Goal: Information Seeking & Learning: Check status

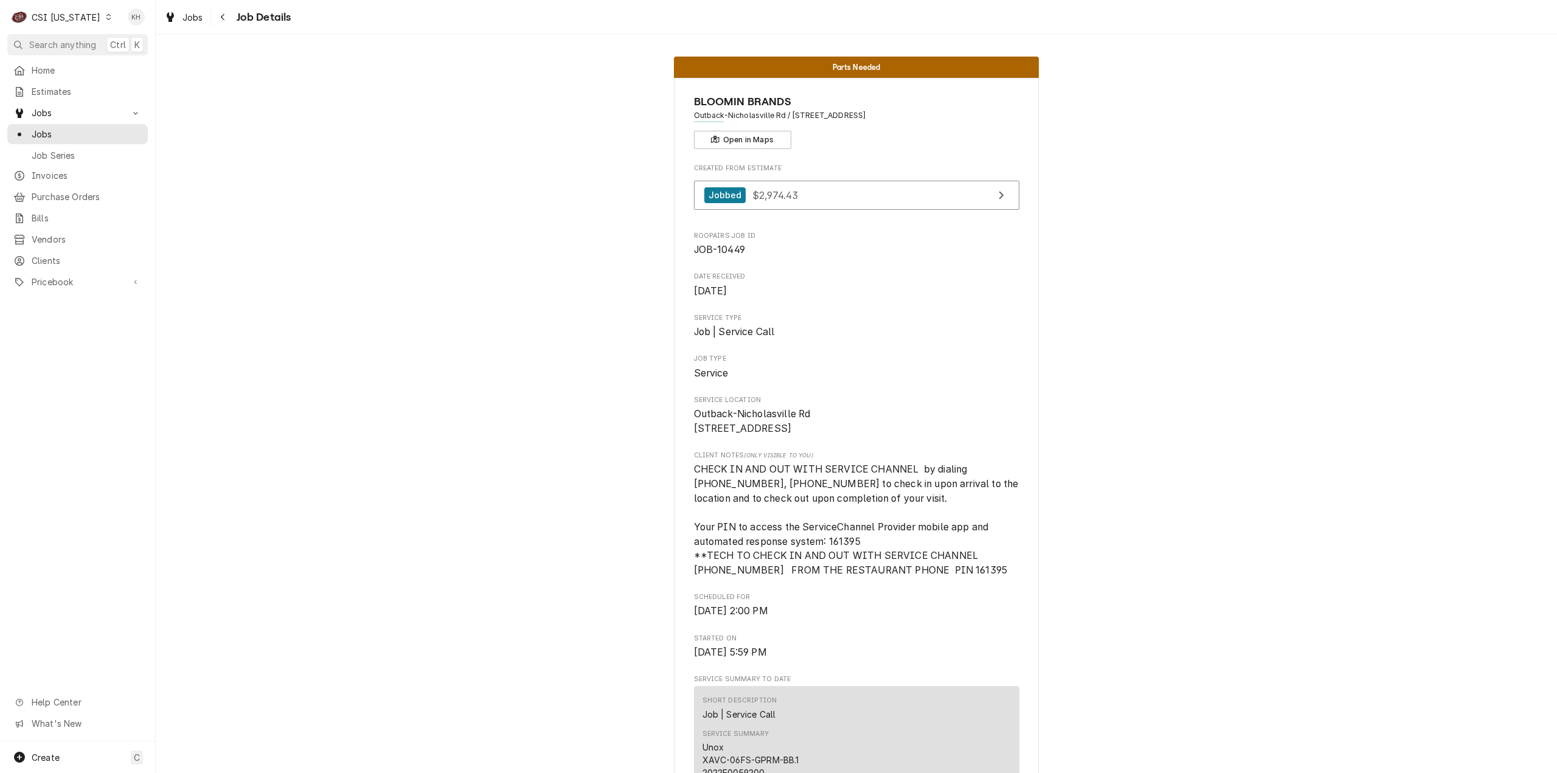
scroll to position [3614, 0]
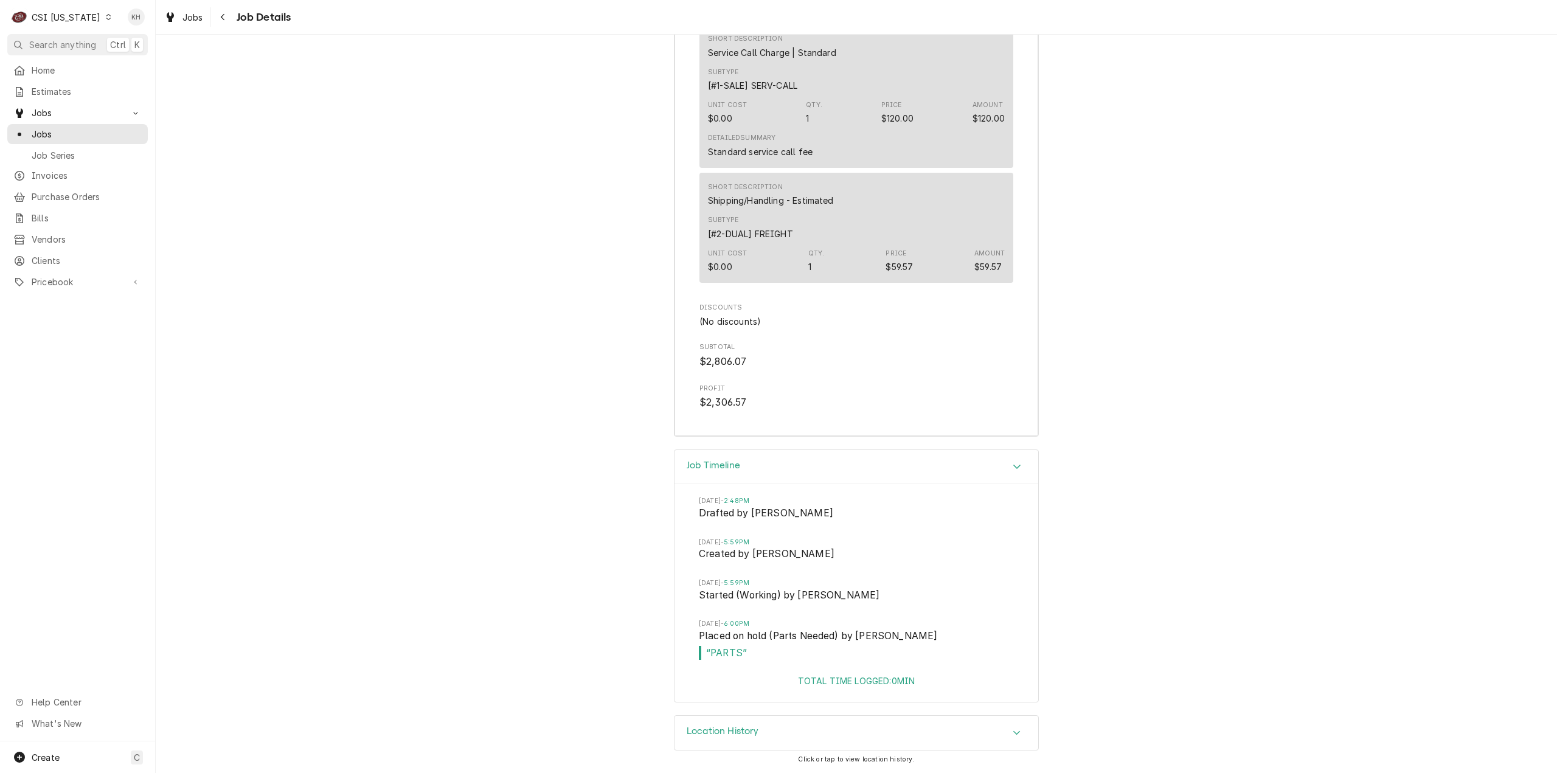
click at [64, 15] on div "CSI [US_STATE]" at bounding box center [66, 17] width 69 height 13
click at [159, 31] on div "CSI [US_STATE][GEOGRAPHIC_DATA]" at bounding box center [189, 24] width 173 height 20
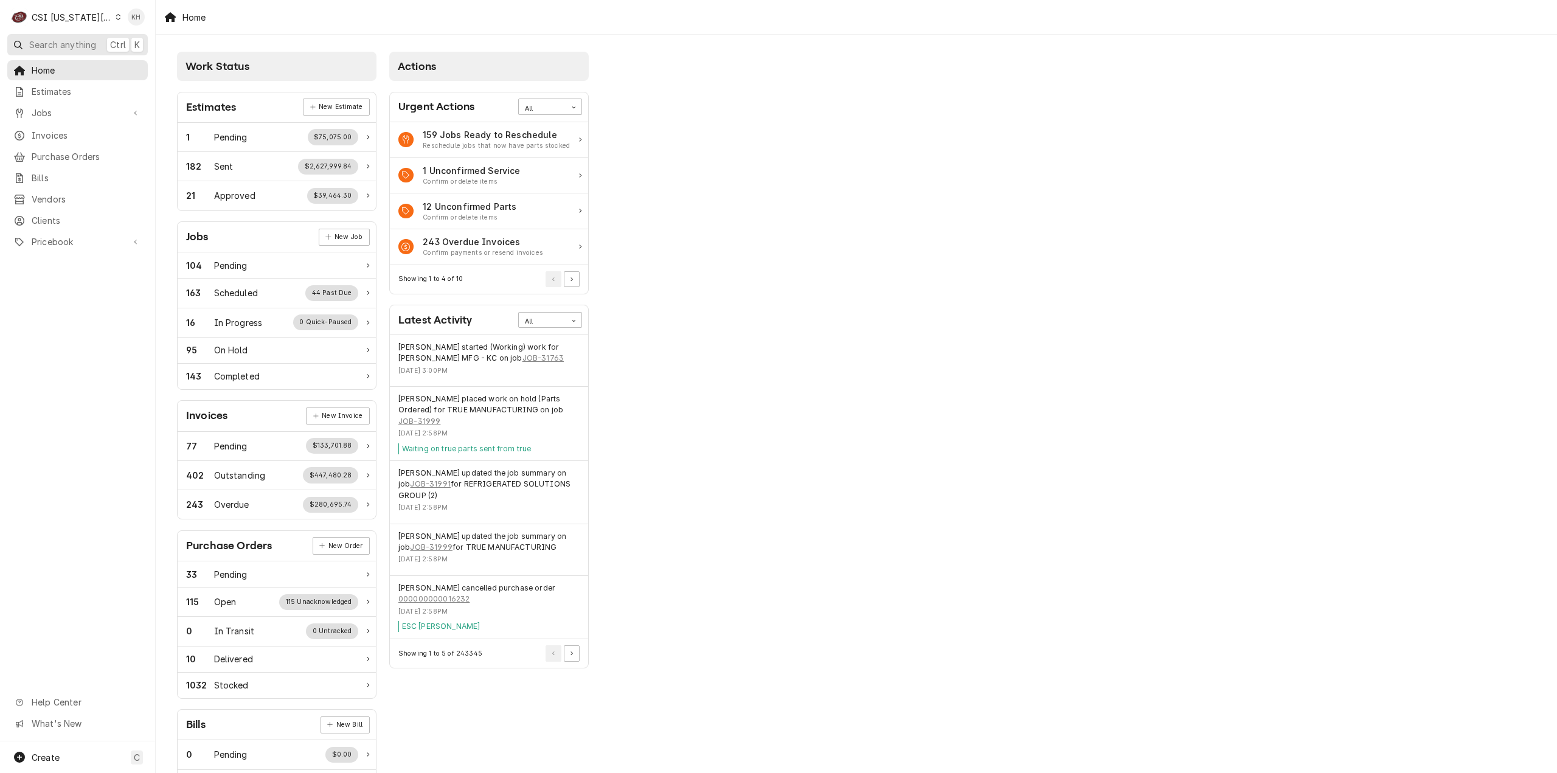
click at [81, 43] on span "Search anything" at bounding box center [62, 44] width 67 height 13
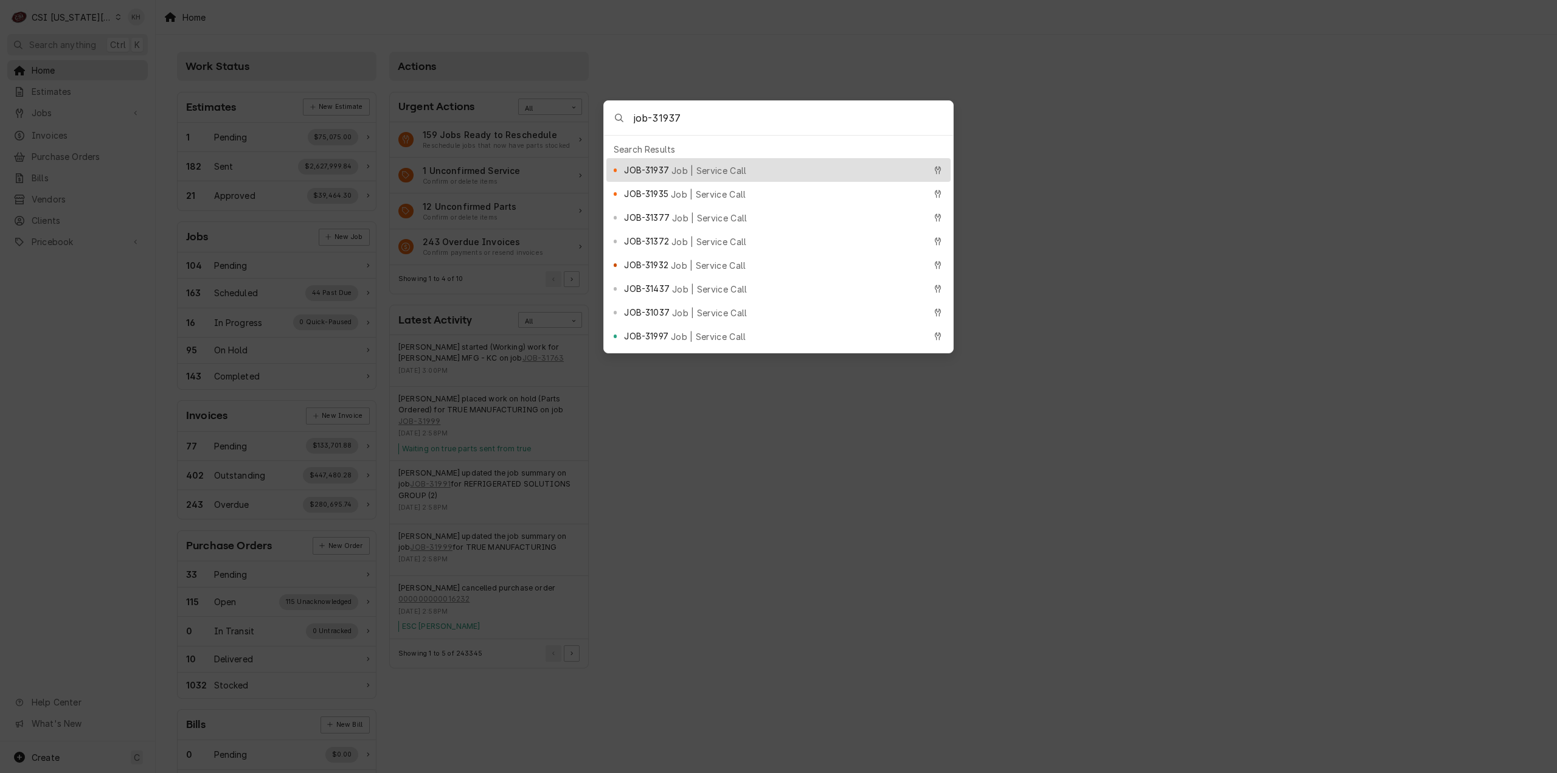
type input "job-31937"
click at [700, 163] on div "JOB-31937 Job | Service Call" at bounding box center [774, 170] width 300 height 14
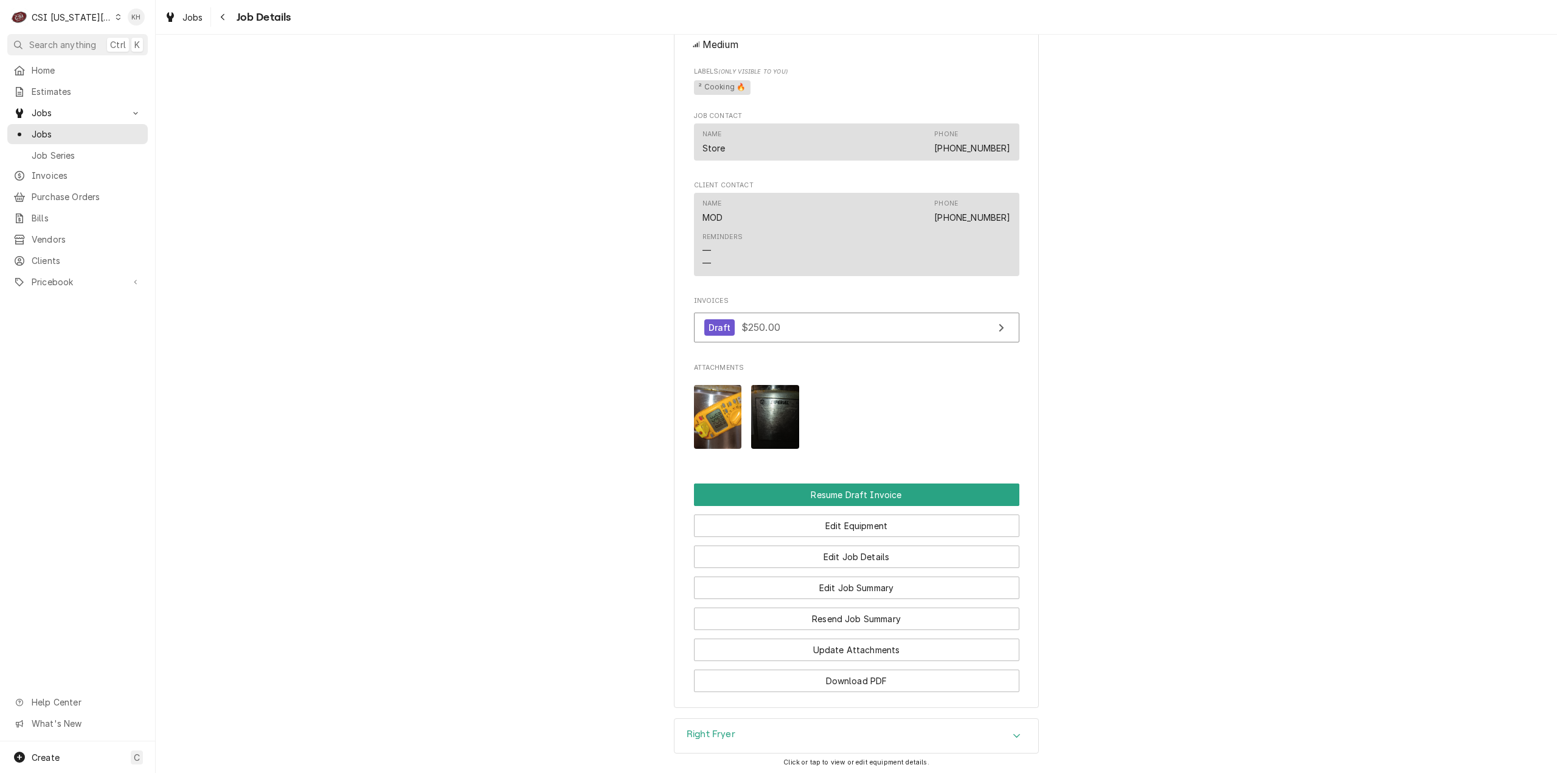
scroll to position [1102, 0]
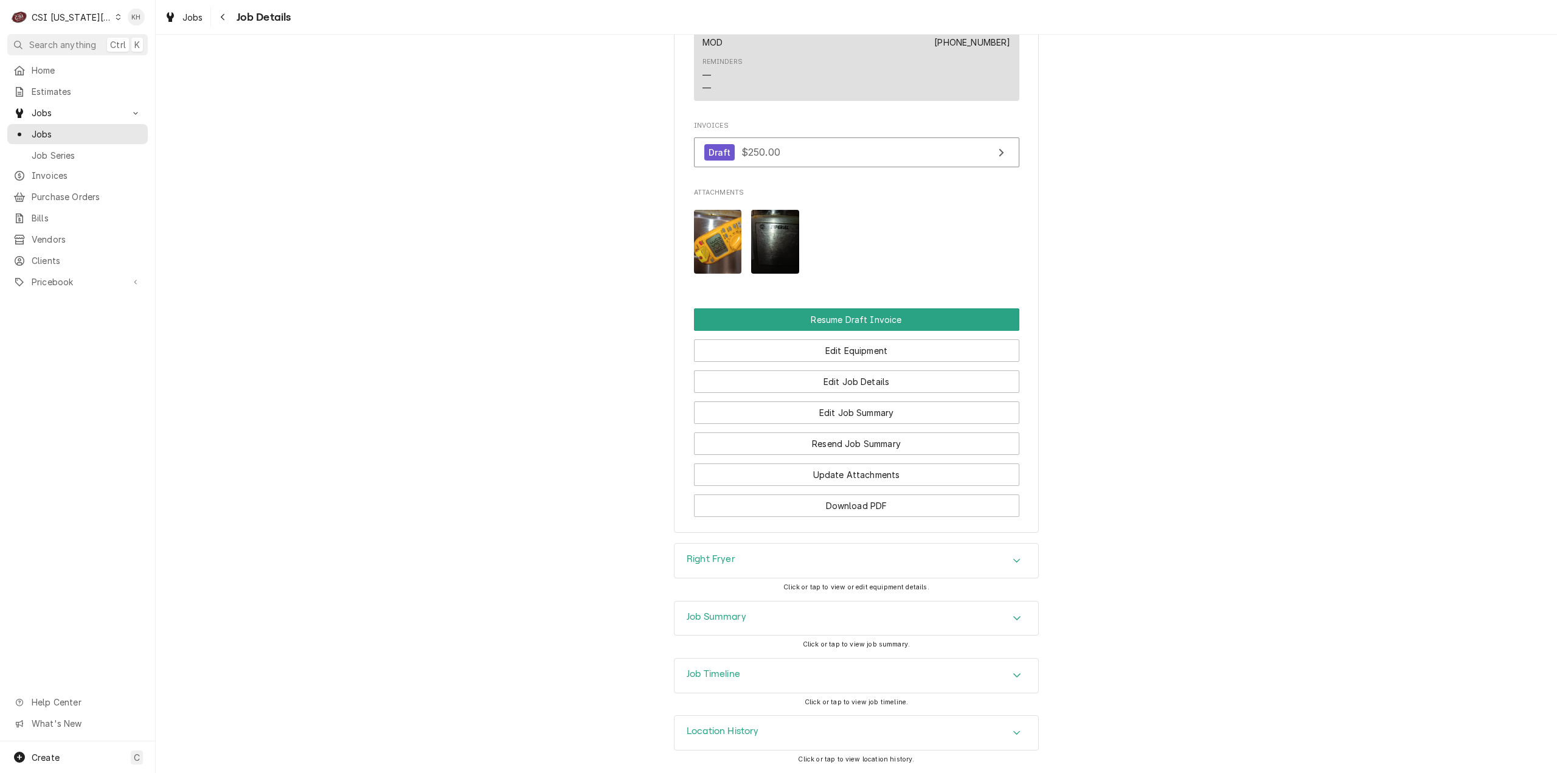
click at [738, 609] on div "Job Summary" at bounding box center [856, 618] width 364 height 34
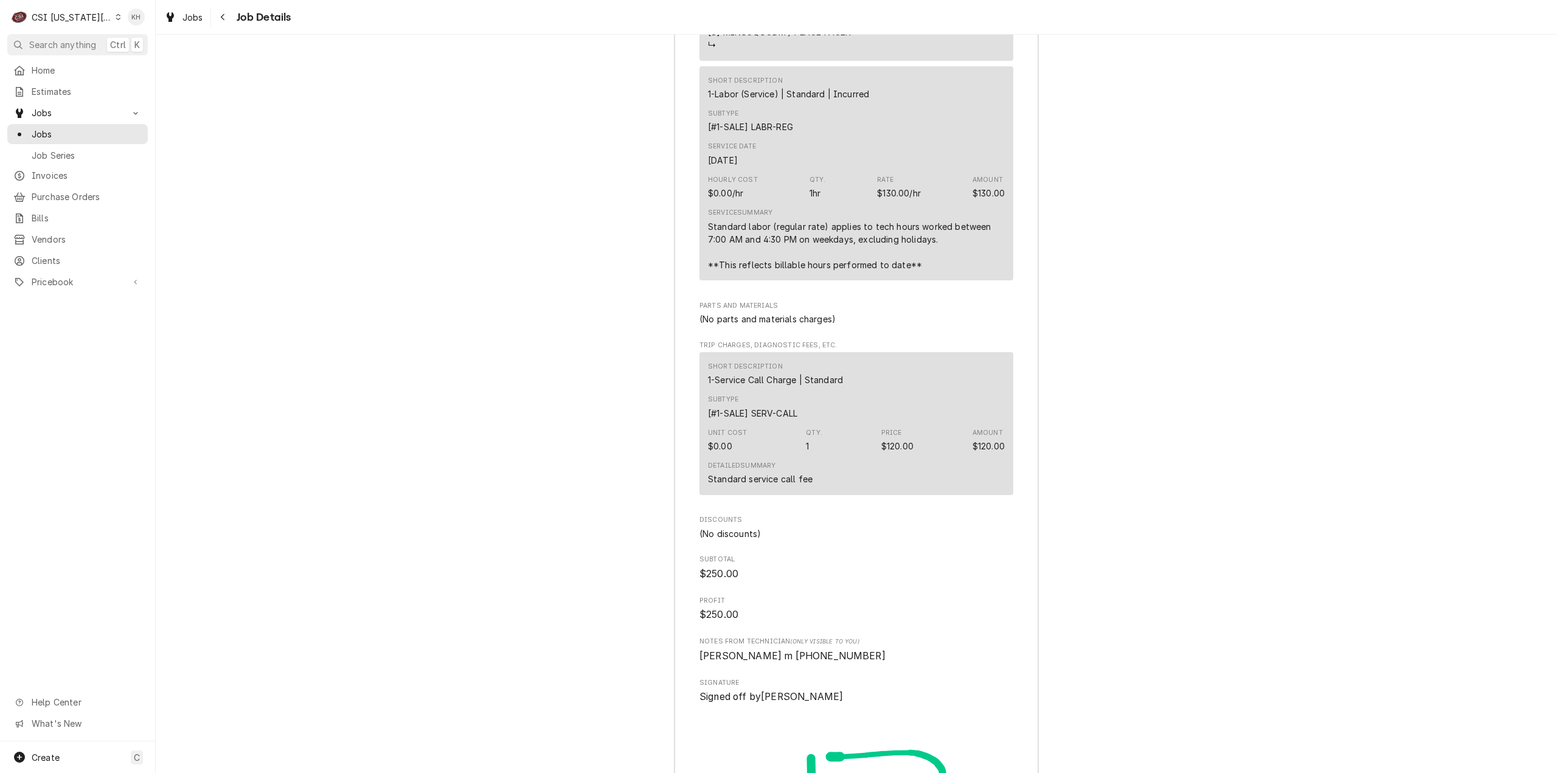
scroll to position [3338, 0]
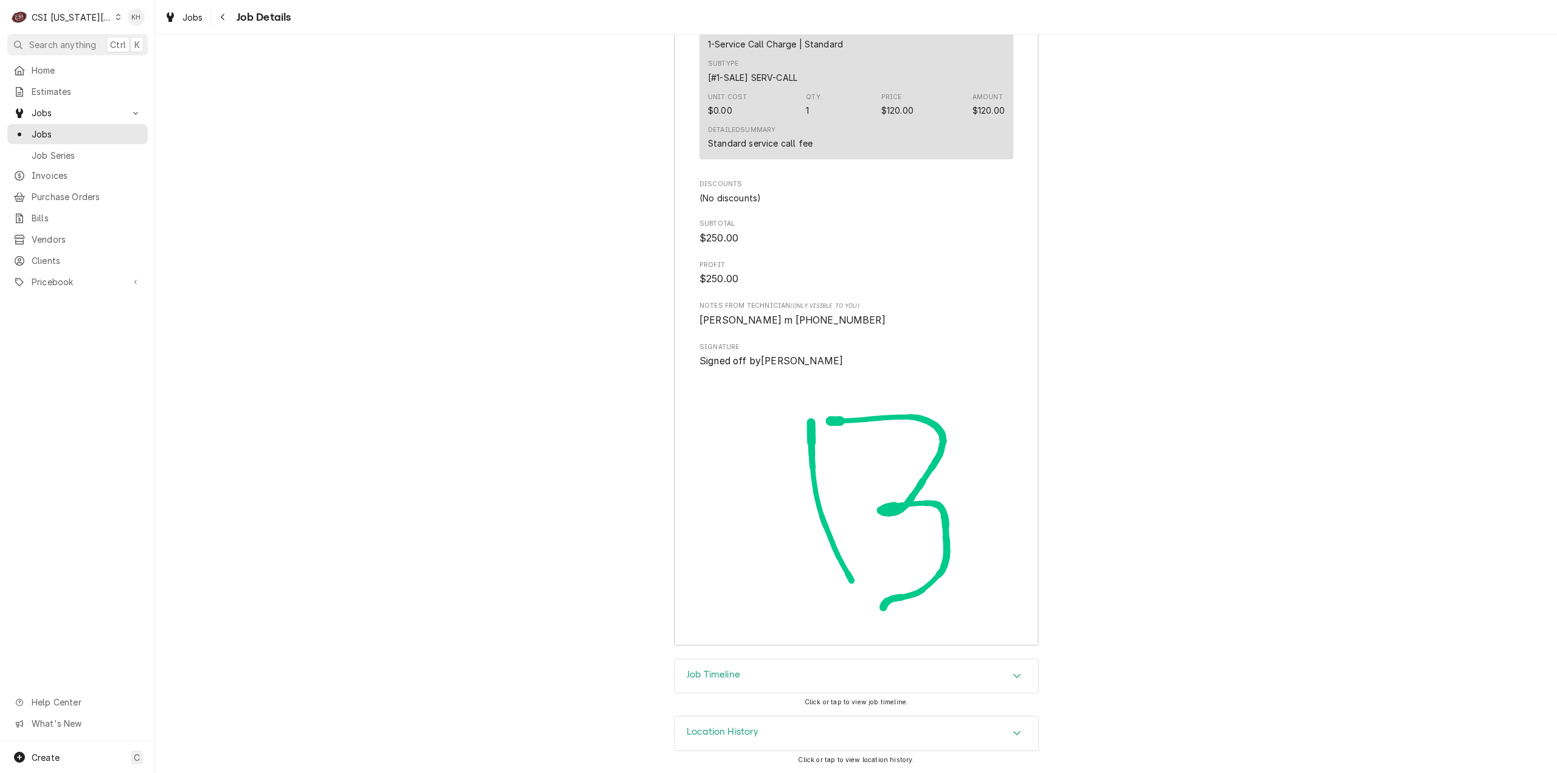
click at [745, 676] on div "Job Timeline" at bounding box center [856, 676] width 364 height 34
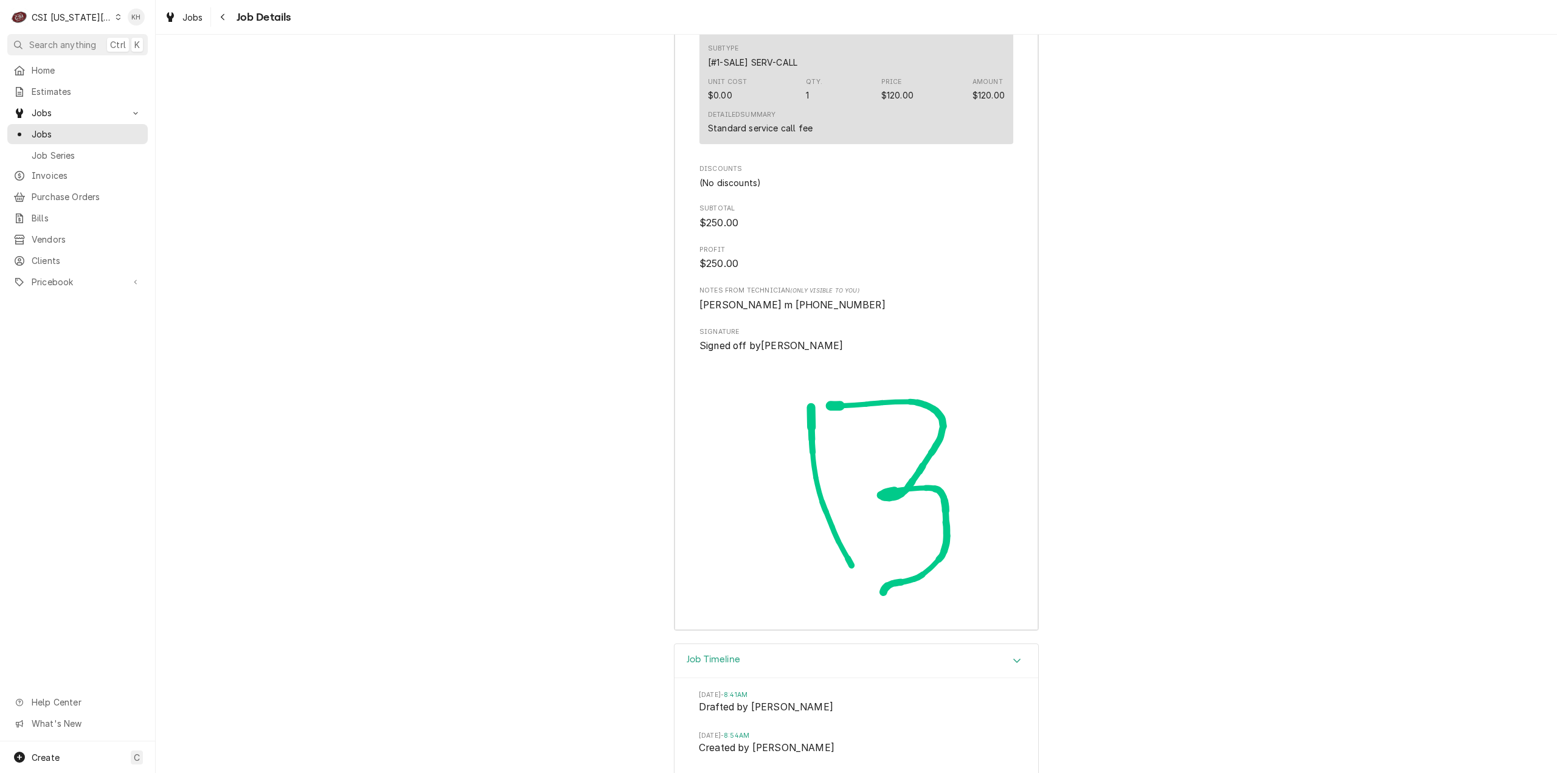
click at [744, 674] on div "Job Timeline" at bounding box center [856, 661] width 364 height 35
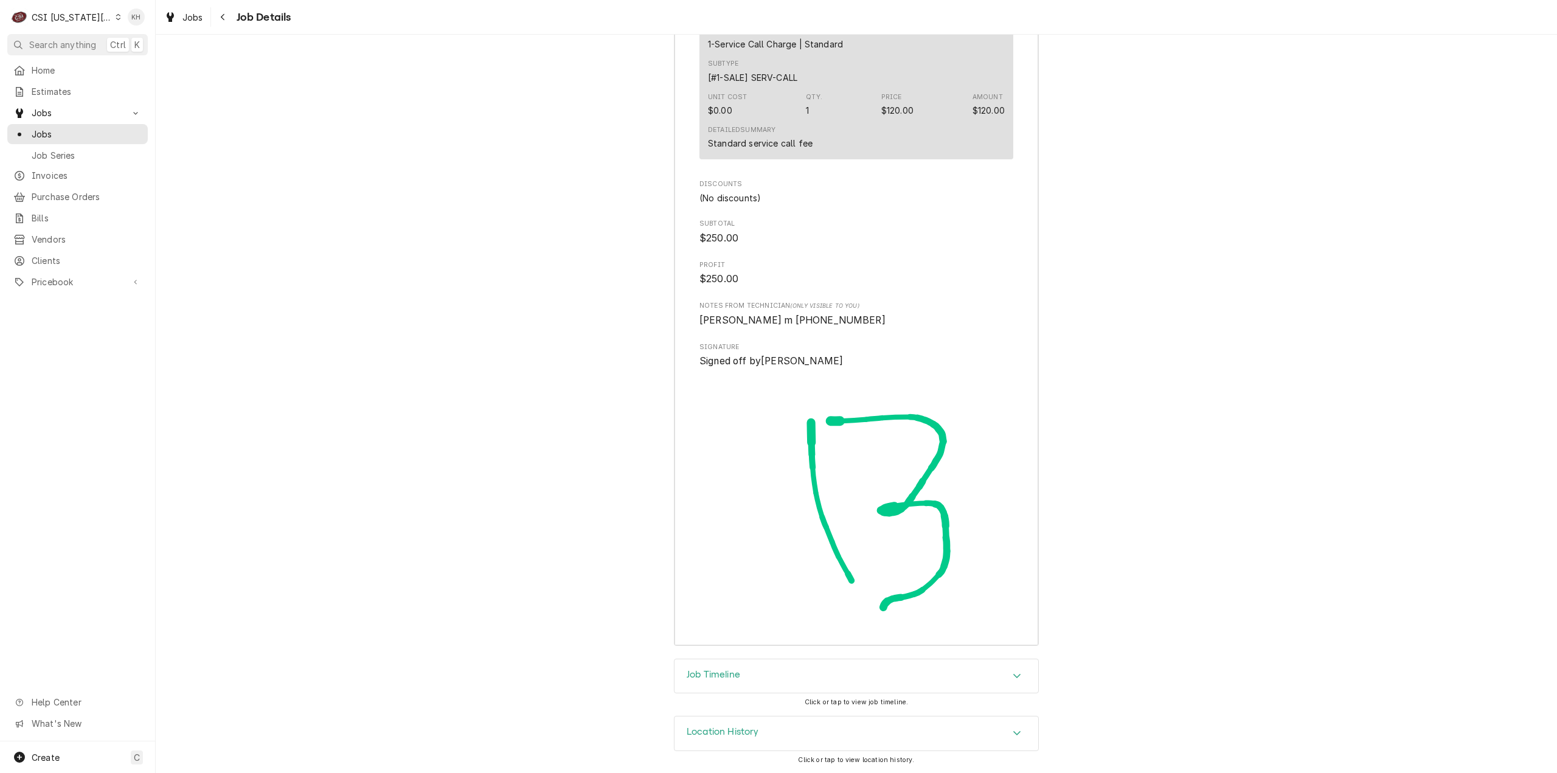
click at [723, 685] on div "Job Timeline" at bounding box center [856, 676] width 364 height 34
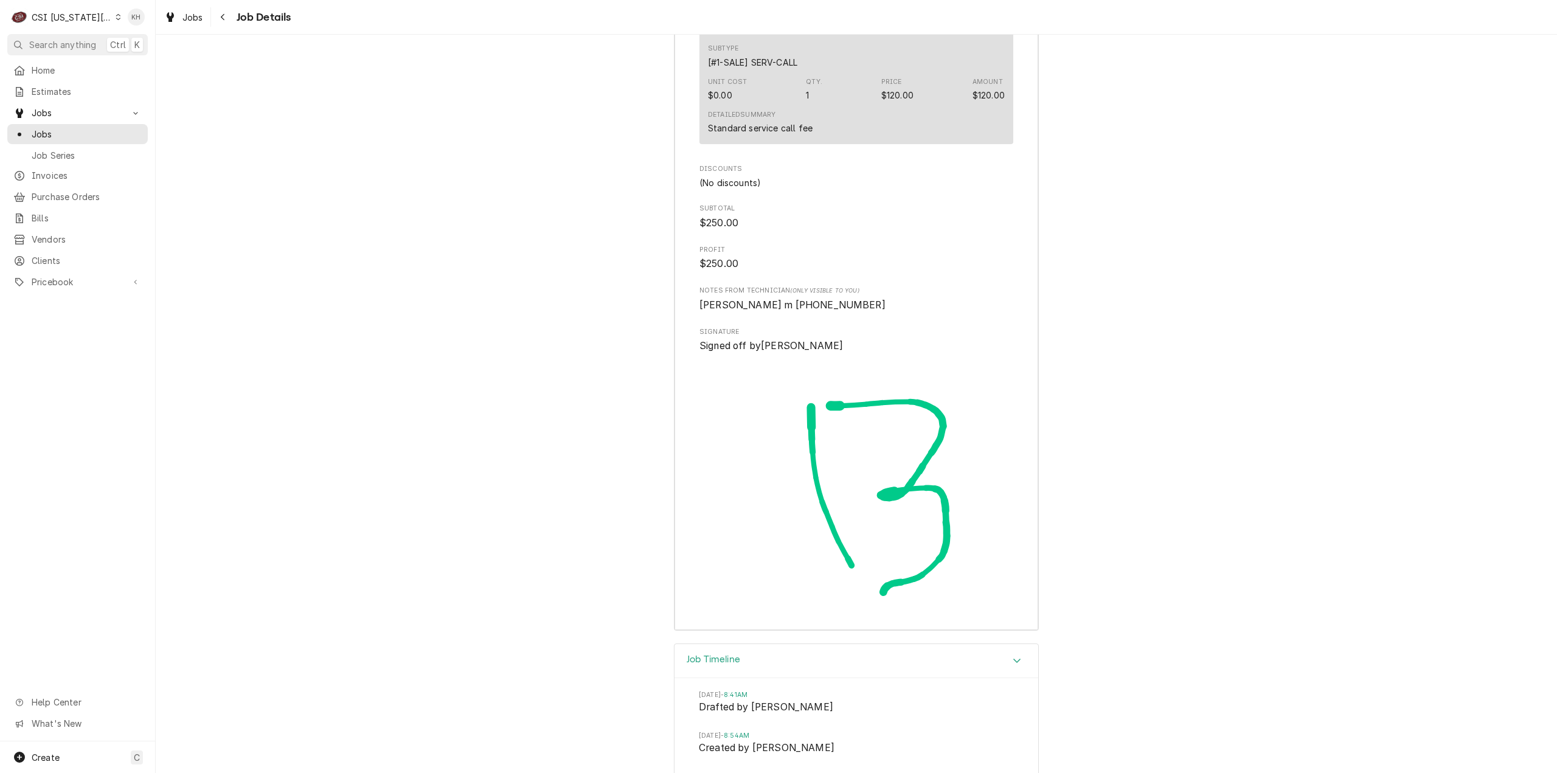
scroll to position [3696, 0]
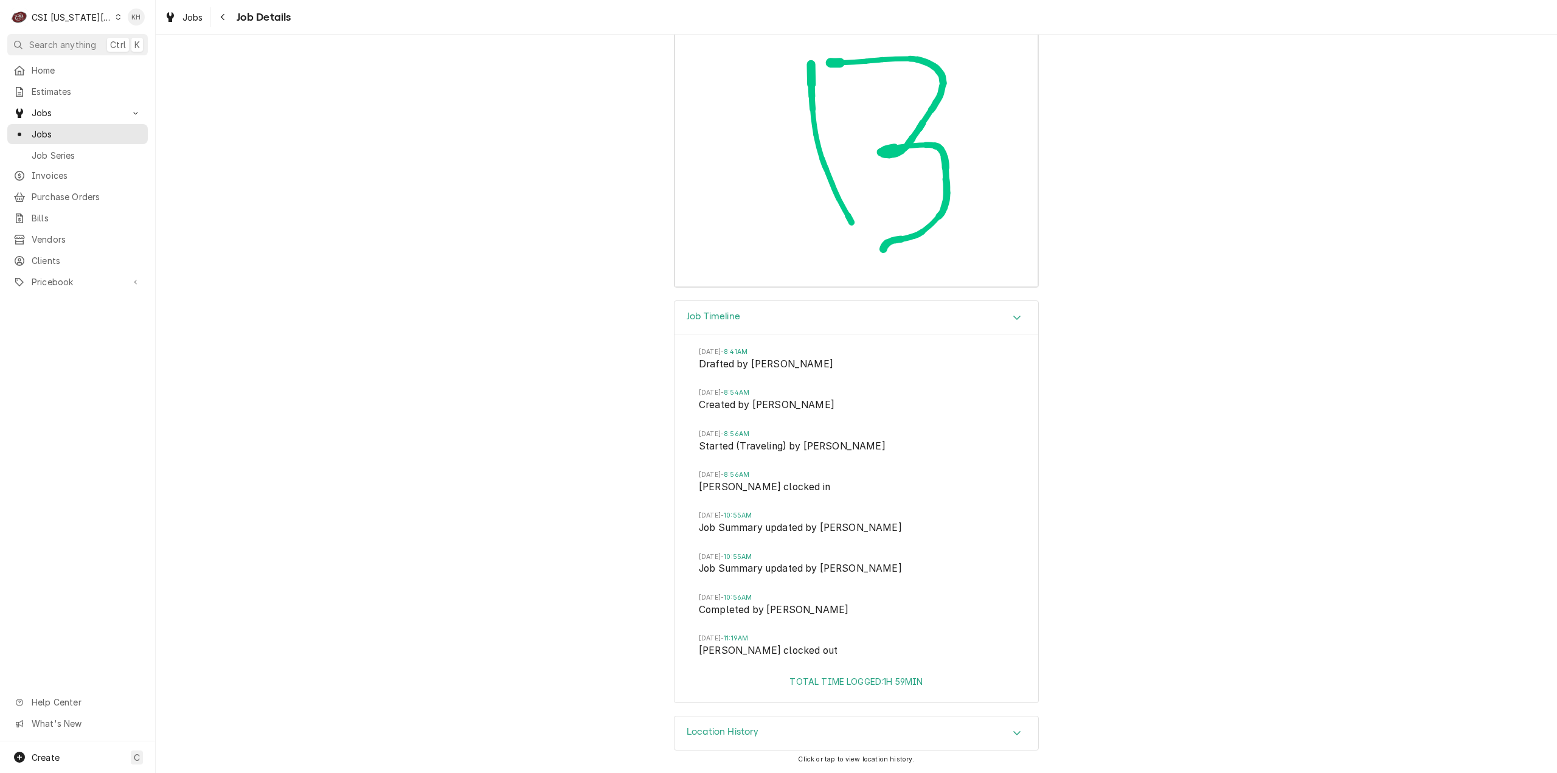
click at [92, 16] on div "CSI [US_STATE][GEOGRAPHIC_DATA]" at bounding box center [72, 17] width 80 height 13
click at [146, 21] on div "CSI [US_STATE][GEOGRAPHIC_DATA]" at bounding box center [200, 24] width 161 height 13
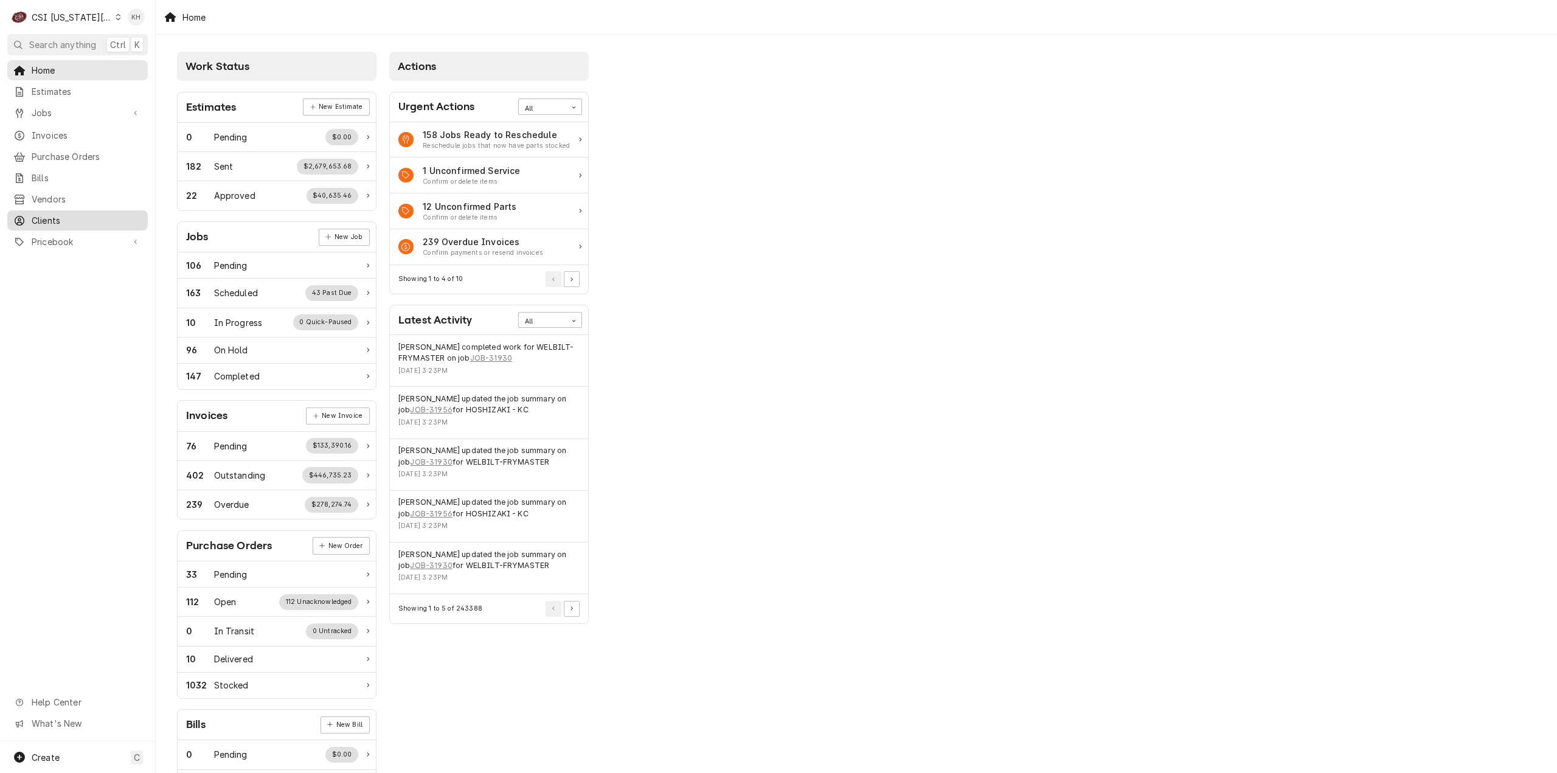
click at [38, 214] on span "Clients" at bounding box center [87, 220] width 110 height 13
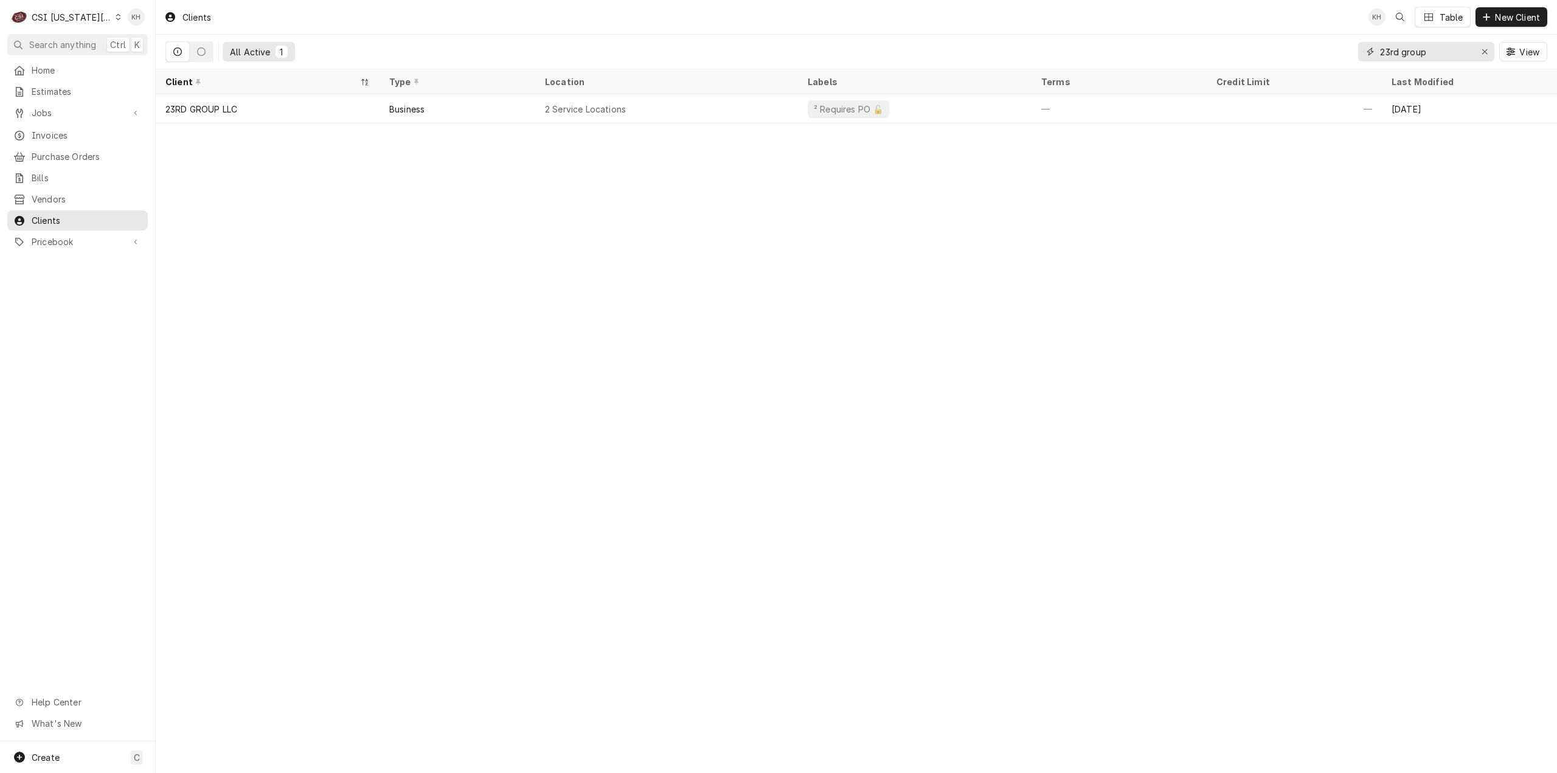
drag, startPoint x: 1451, startPoint y: 53, endPoint x: 1200, endPoint y: 52, distance: 250.5
click at [1200, 52] on div "All Active 1 23rd group View" at bounding box center [856, 52] width 1382 height 34
type input "winco"
click at [63, 10] on div "C CSI Kansas City" at bounding box center [65, 17] width 117 height 24
click at [92, 16] on html "C CSI Kansas City KH Search anything Ctrl K Home Estimates Jobs Jobs Job Series…" at bounding box center [778, 386] width 1557 height 773
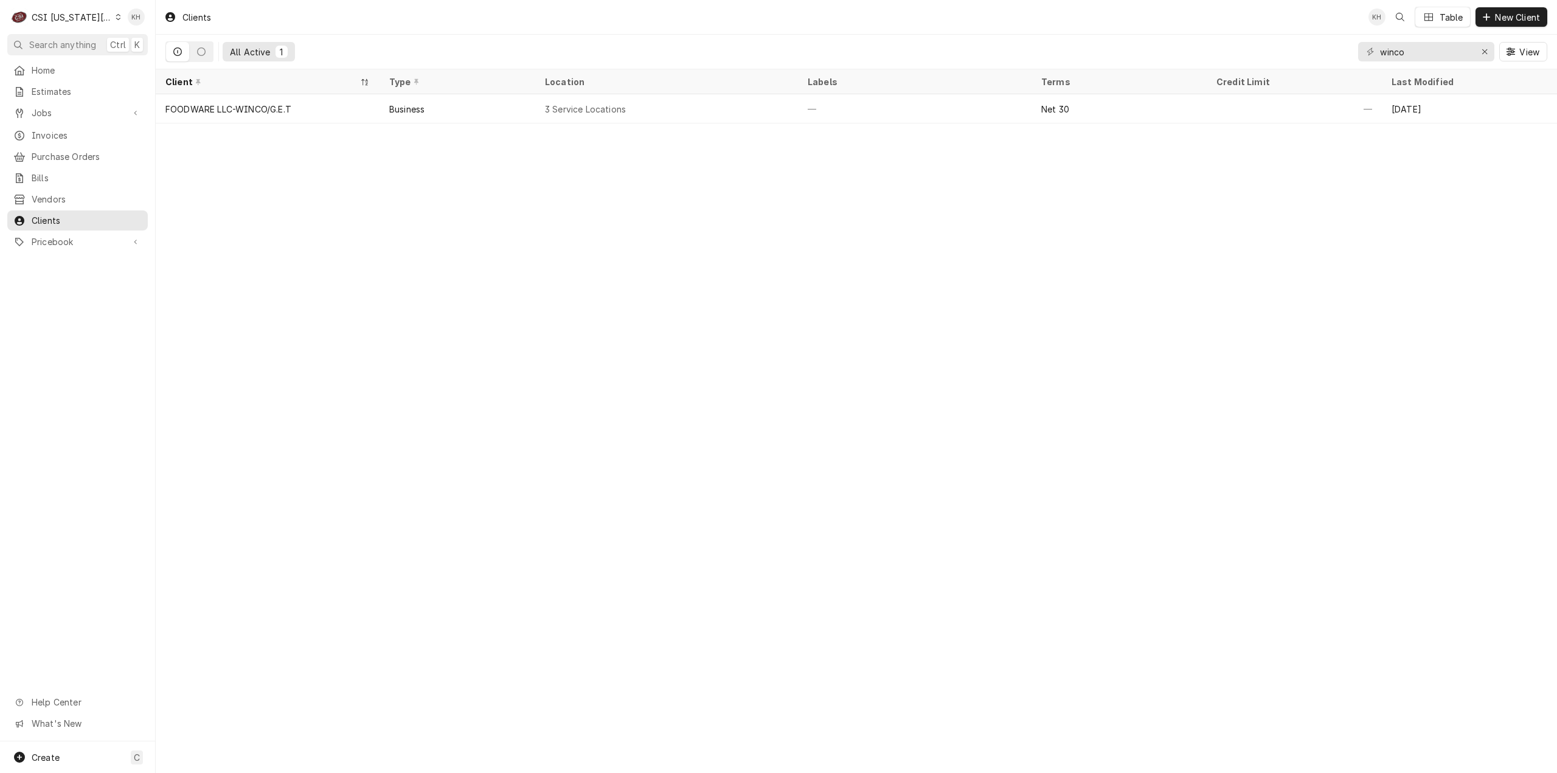
click at [92, 18] on div "CSI Kansas City" at bounding box center [72, 17] width 80 height 13
click at [146, 69] on div "CSI St. [PERSON_NAME]" at bounding box center [209, 66] width 178 height 13
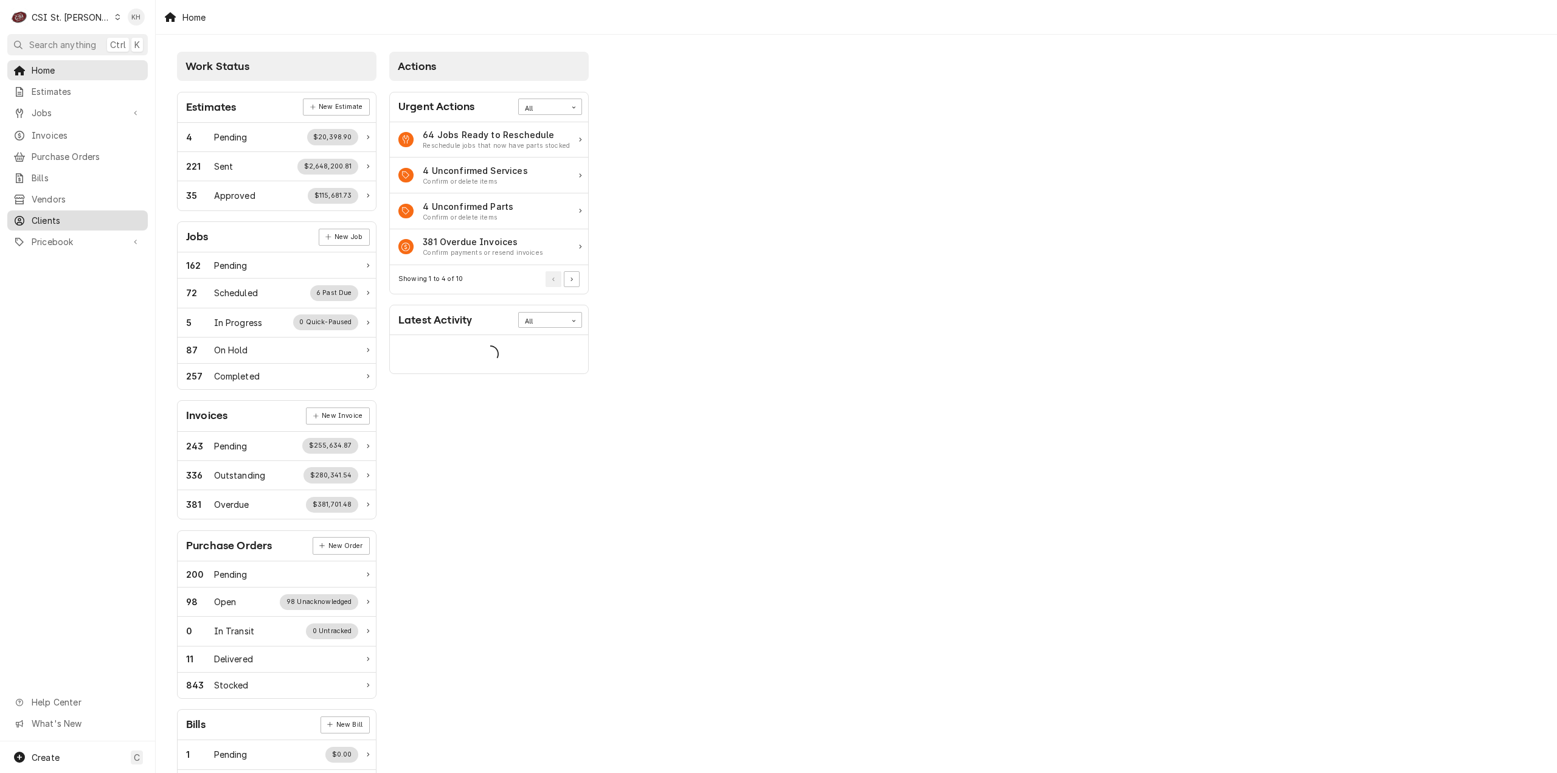
click at [67, 216] on span "Clients" at bounding box center [87, 220] width 110 height 13
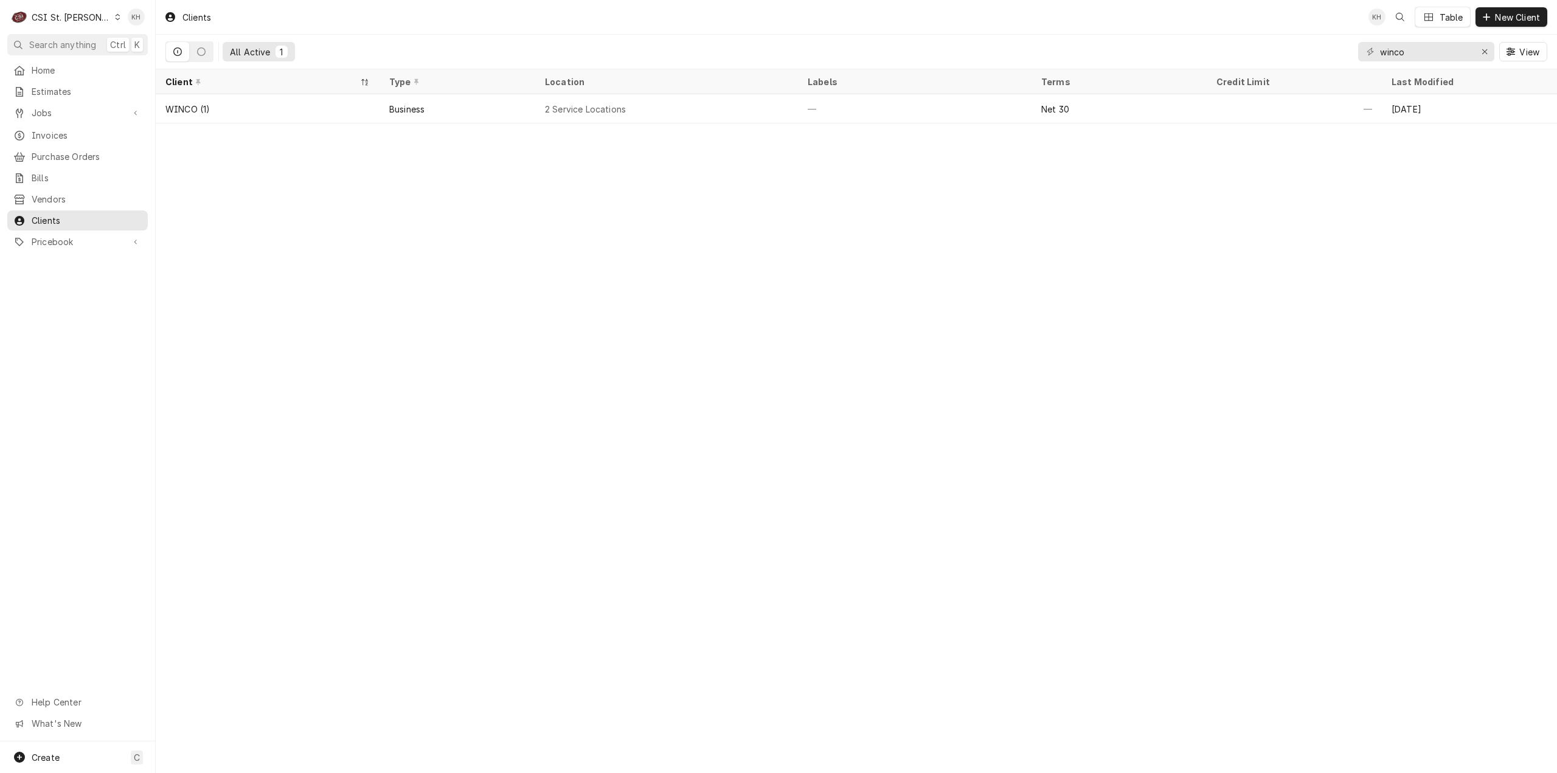
click at [1283, 358] on div "Clients KH Table New Client All Active 1 winco View Client Type Location Labels…" at bounding box center [856, 386] width 1401 height 773
click at [72, 15] on div "CSI St. [PERSON_NAME]" at bounding box center [71, 17] width 79 height 13
click at [129, 26] on div "CSI [US_STATE][GEOGRAPHIC_DATA]" at bounding box center [186, 24] width 161 height 13
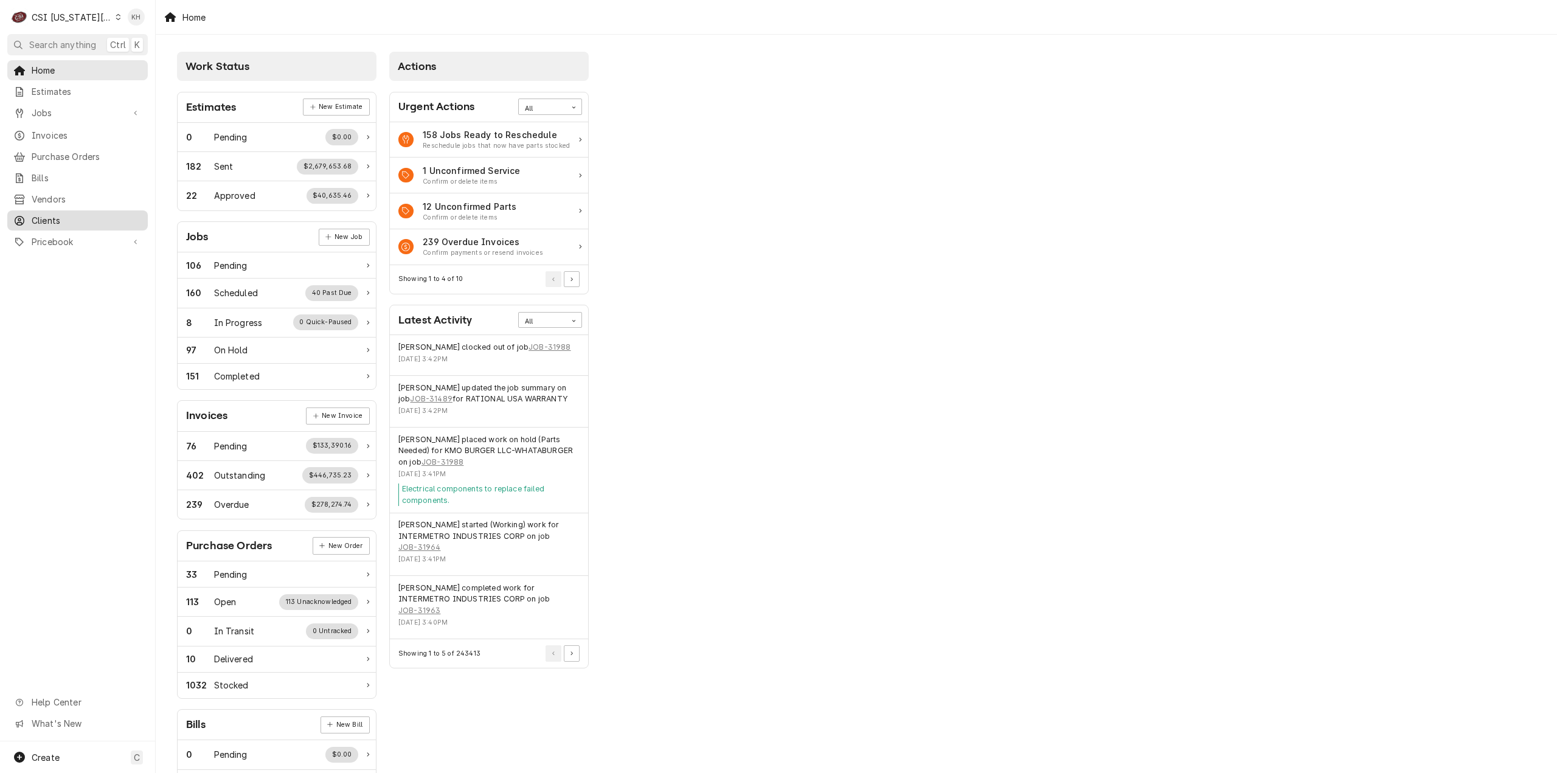
click at [66, 214] on span "Clients" at bounding box center [87, 220] width 110 height 13
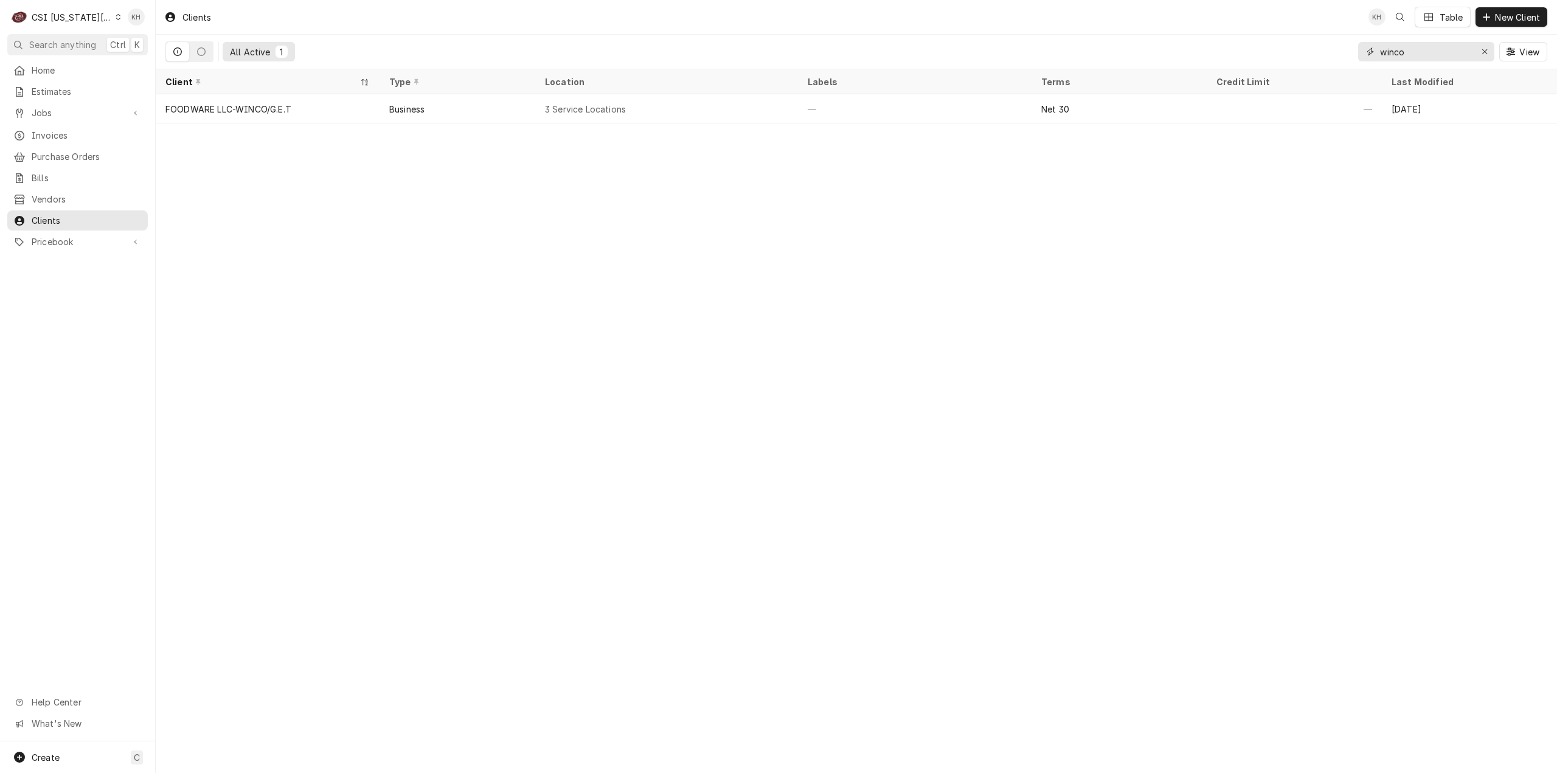
drag, startPoint x: 1428, startPoint y: 53, endPoint x: 1340, endPoint y: 60, distance: 87.8
click at [1340, 60] on div "All Active 1 winco View" at bounding box center [856, 52] width 1382 height 34
type input "2101 broad"
click at [88, 18] on div "CSI Kansas City" at bounding box center [72, 17] width 80 height 13
click at [133, 59] on div "CSI St. [PERSON_NAME]" at bounding box center [208, 66] width 185 height 15
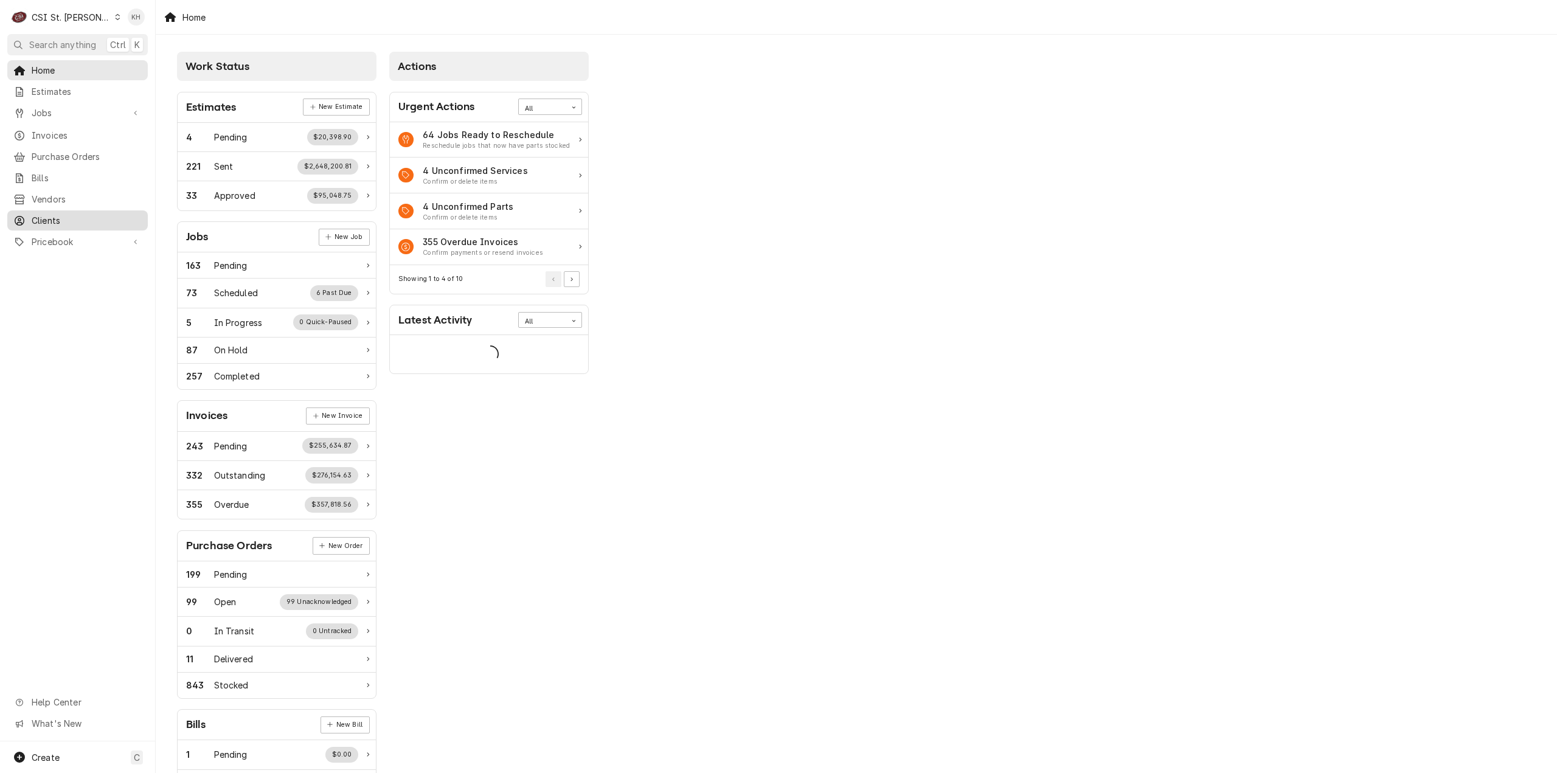
click at [35, 214] on span "Clients" at bounding box center [87, 220] width 110 height 13
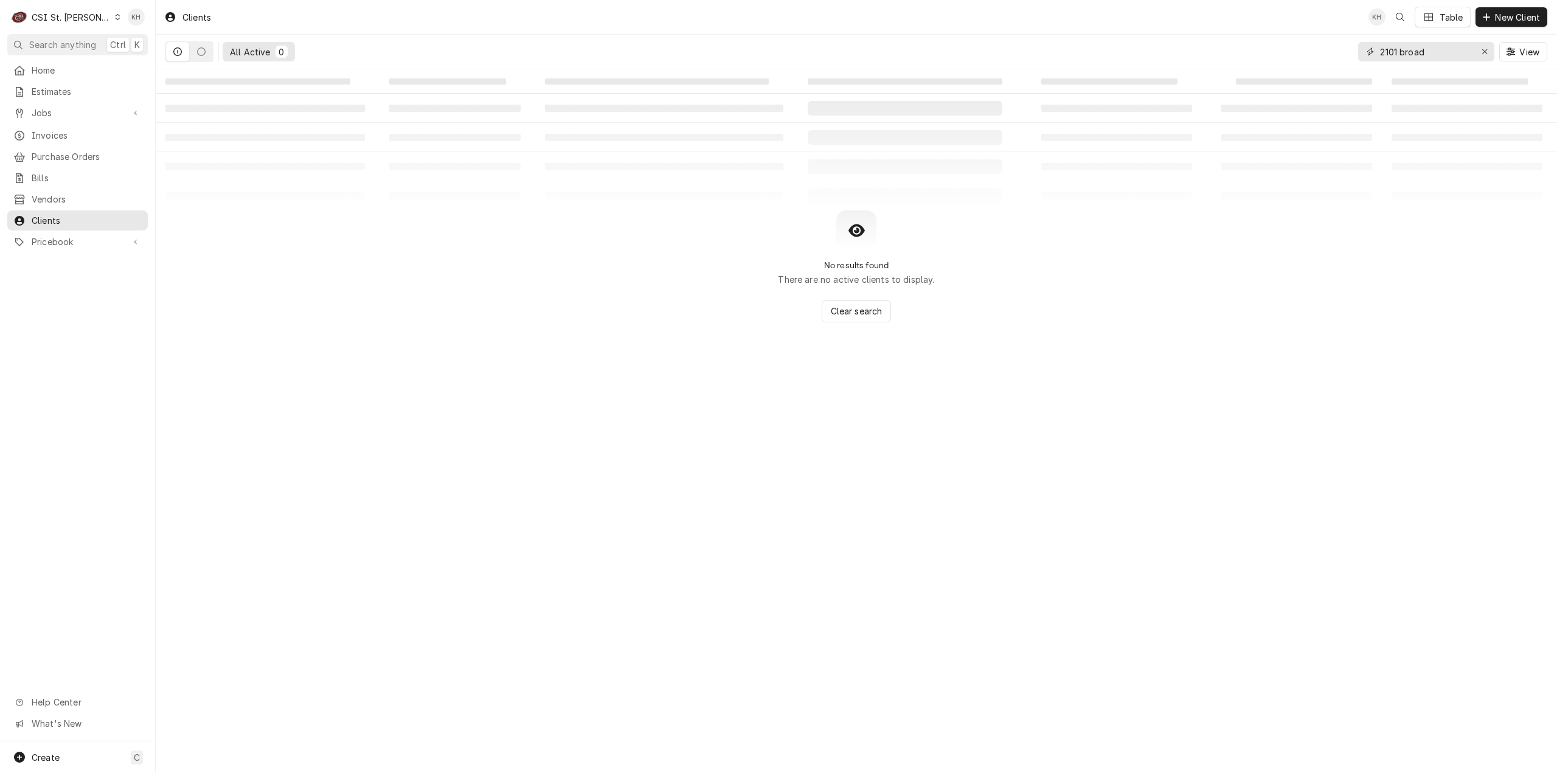
drag, startPoint x: 1428, startPoint y: 49, endPoint x: 1217, endPoint y: 27, distance: 212.8
click at [1220, 30] on div "Clients KH Table New Client All Active 0 2101 broad View" at bounding box center [856, 34] width 1401 height 69
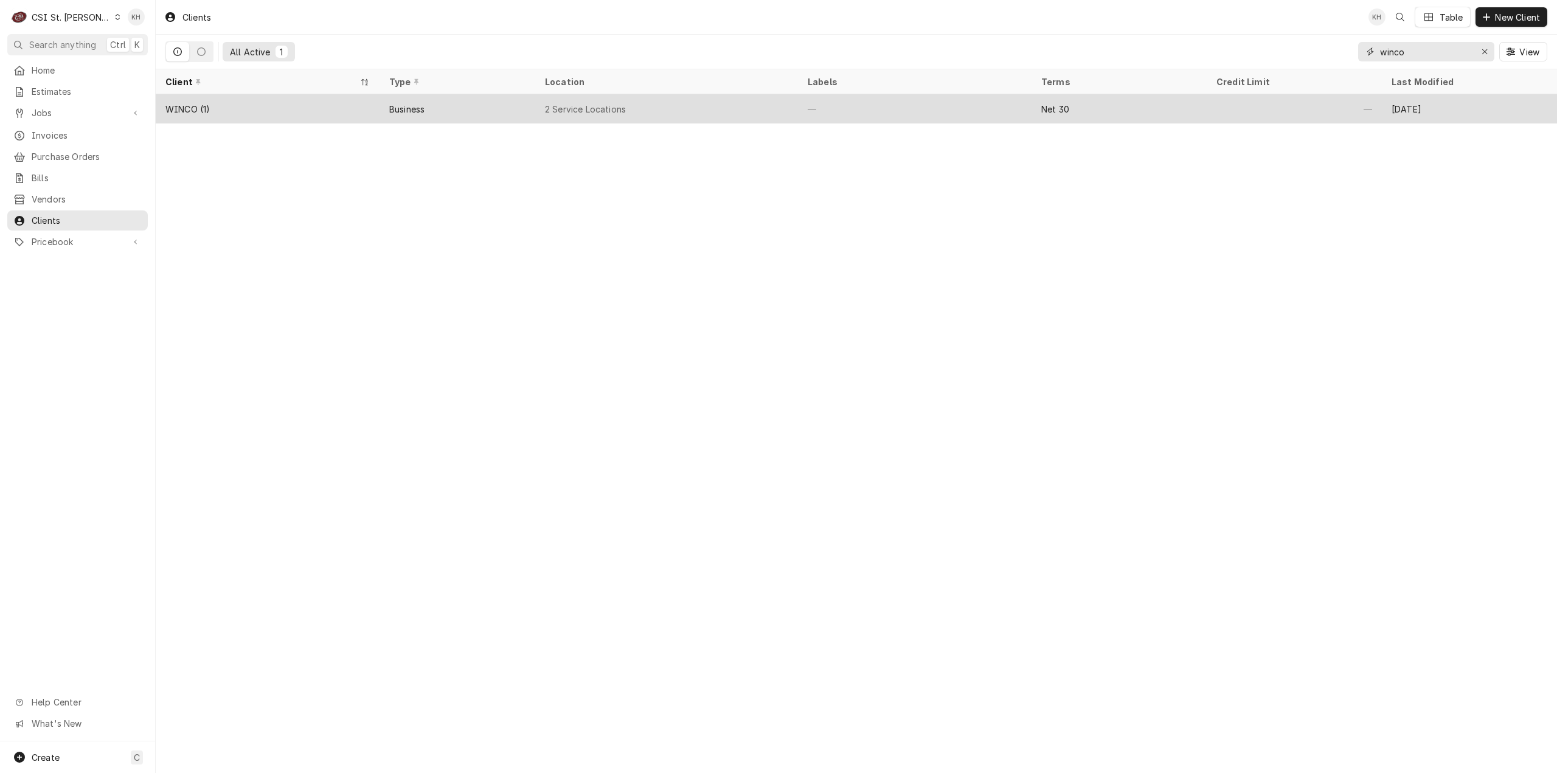
type input "winco"
click at [331, 105] on div "WINCO (1)" at bounding box center [268, 108] width 224 height 29
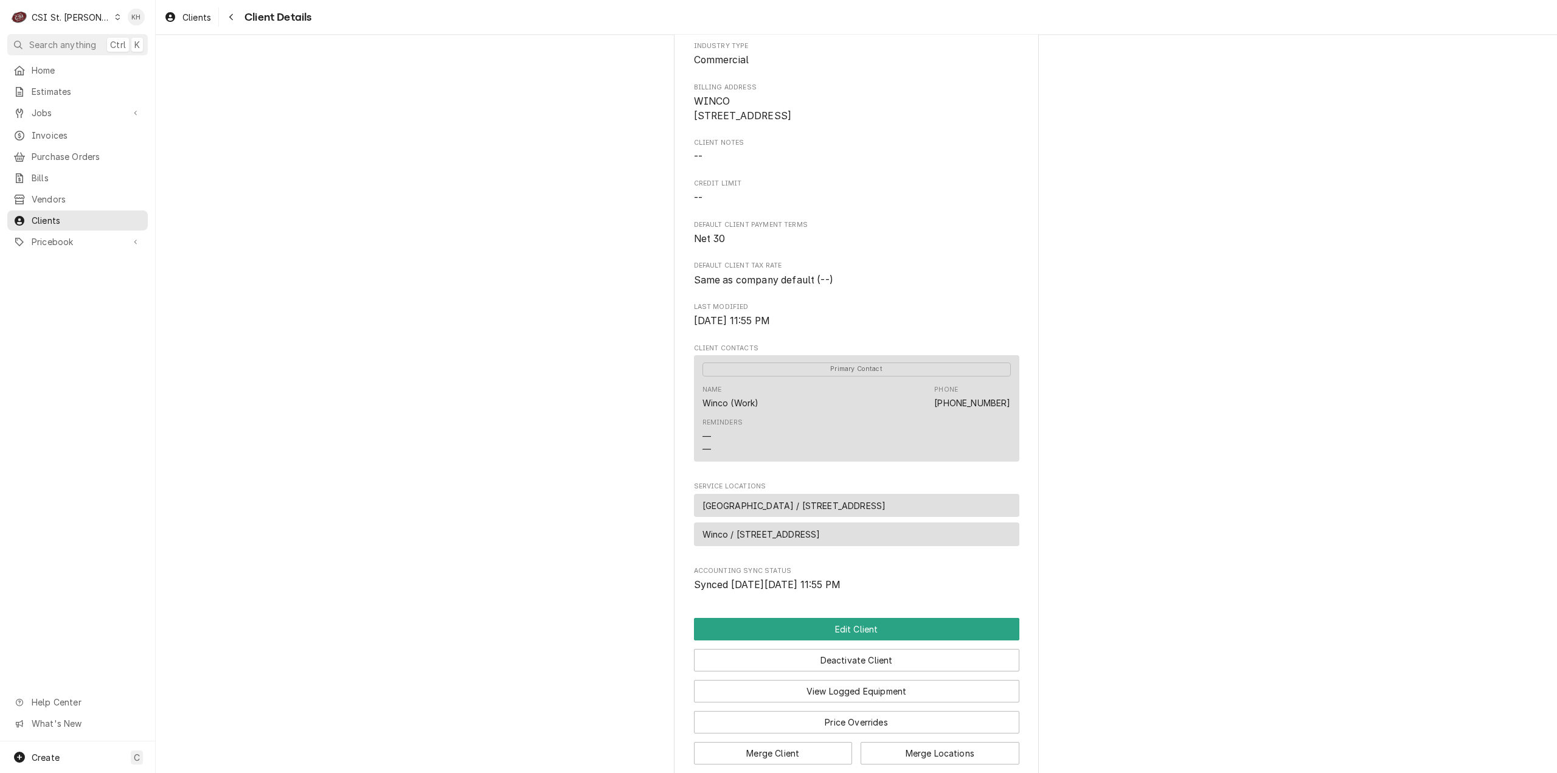
scroll to position [191, 0]
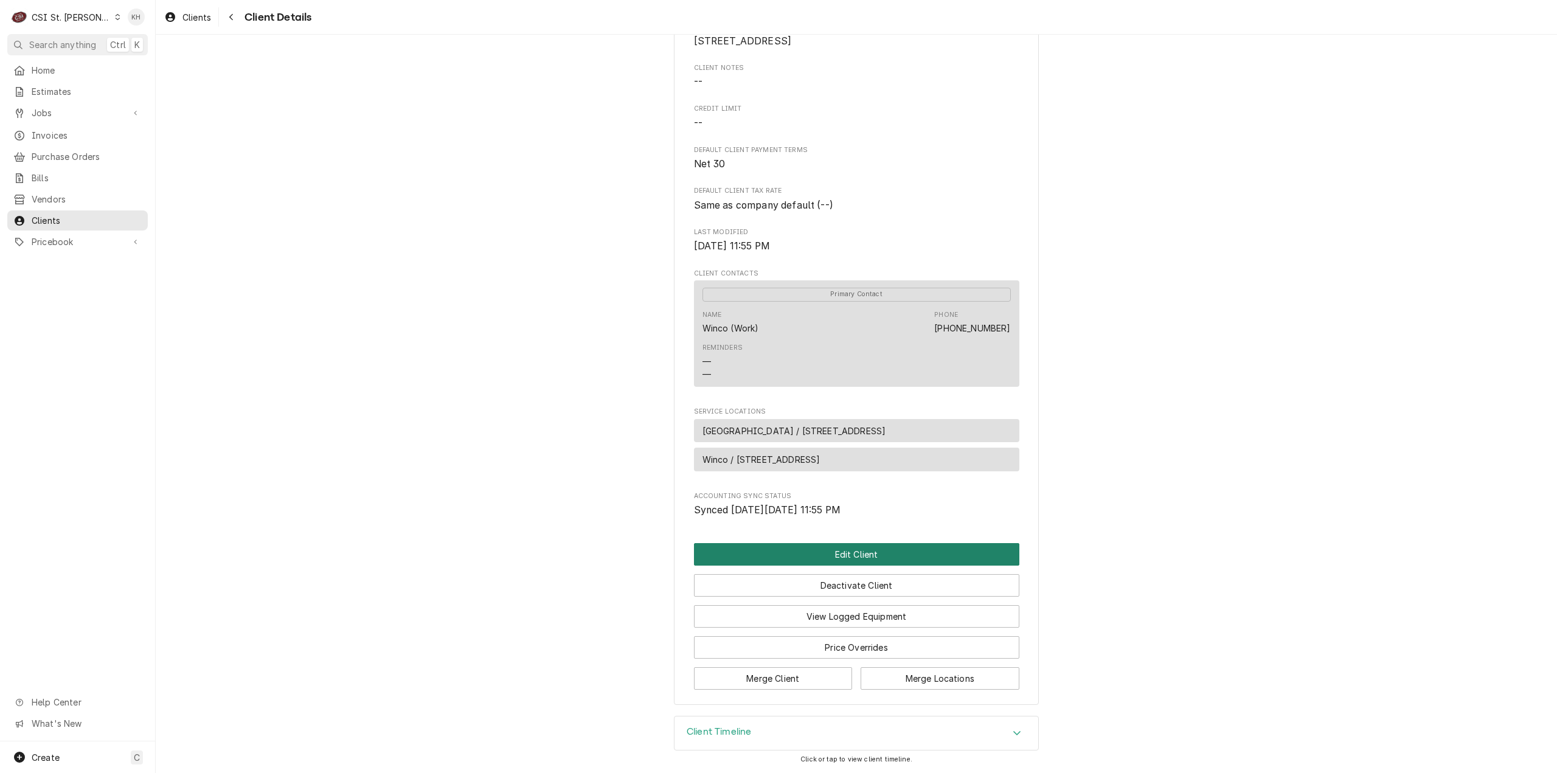
click at [889, 556] on button "Edit Client" at bounding box center [856, 554] width 325 height 22
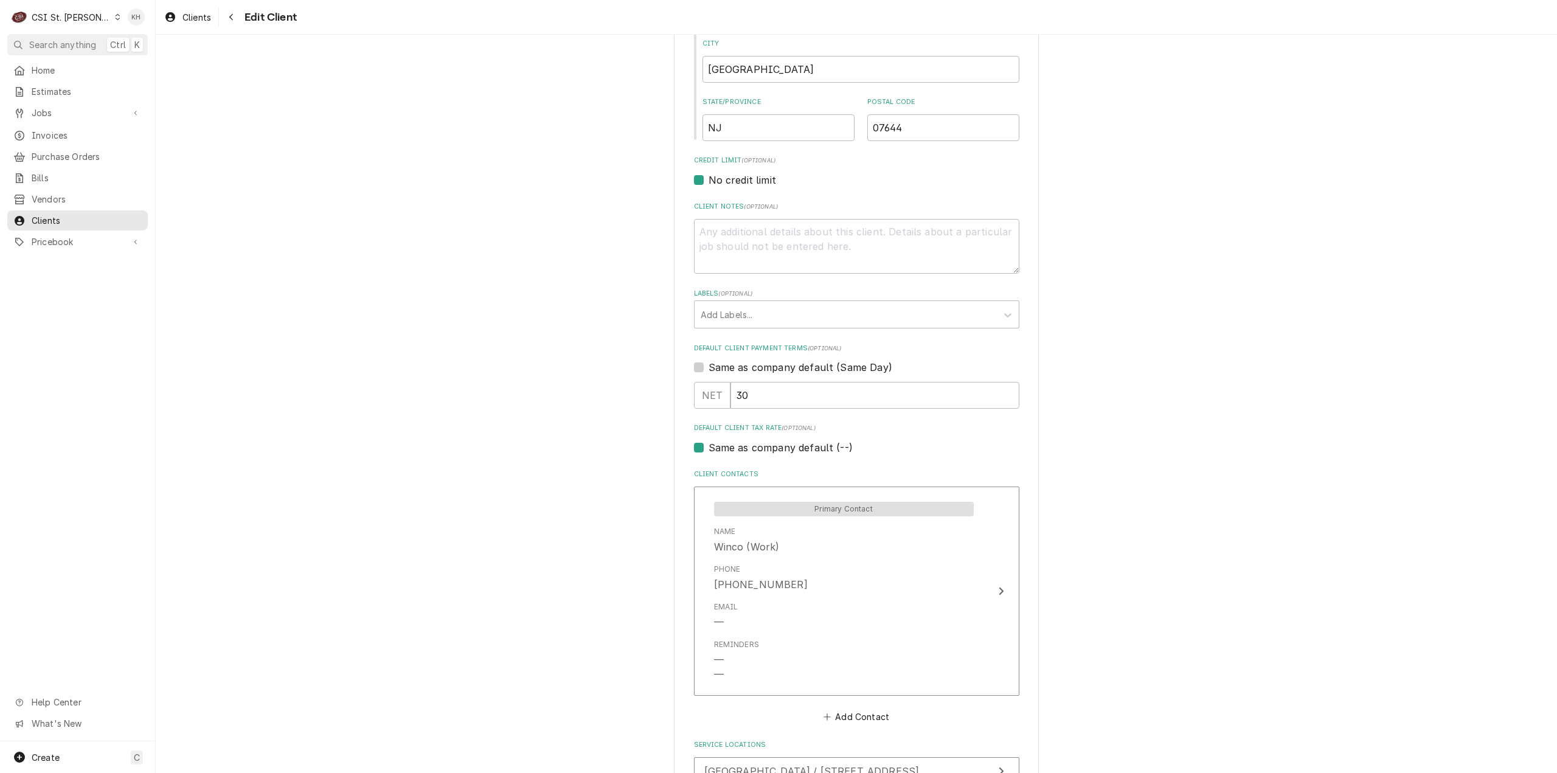
scroll to position [575, 0]
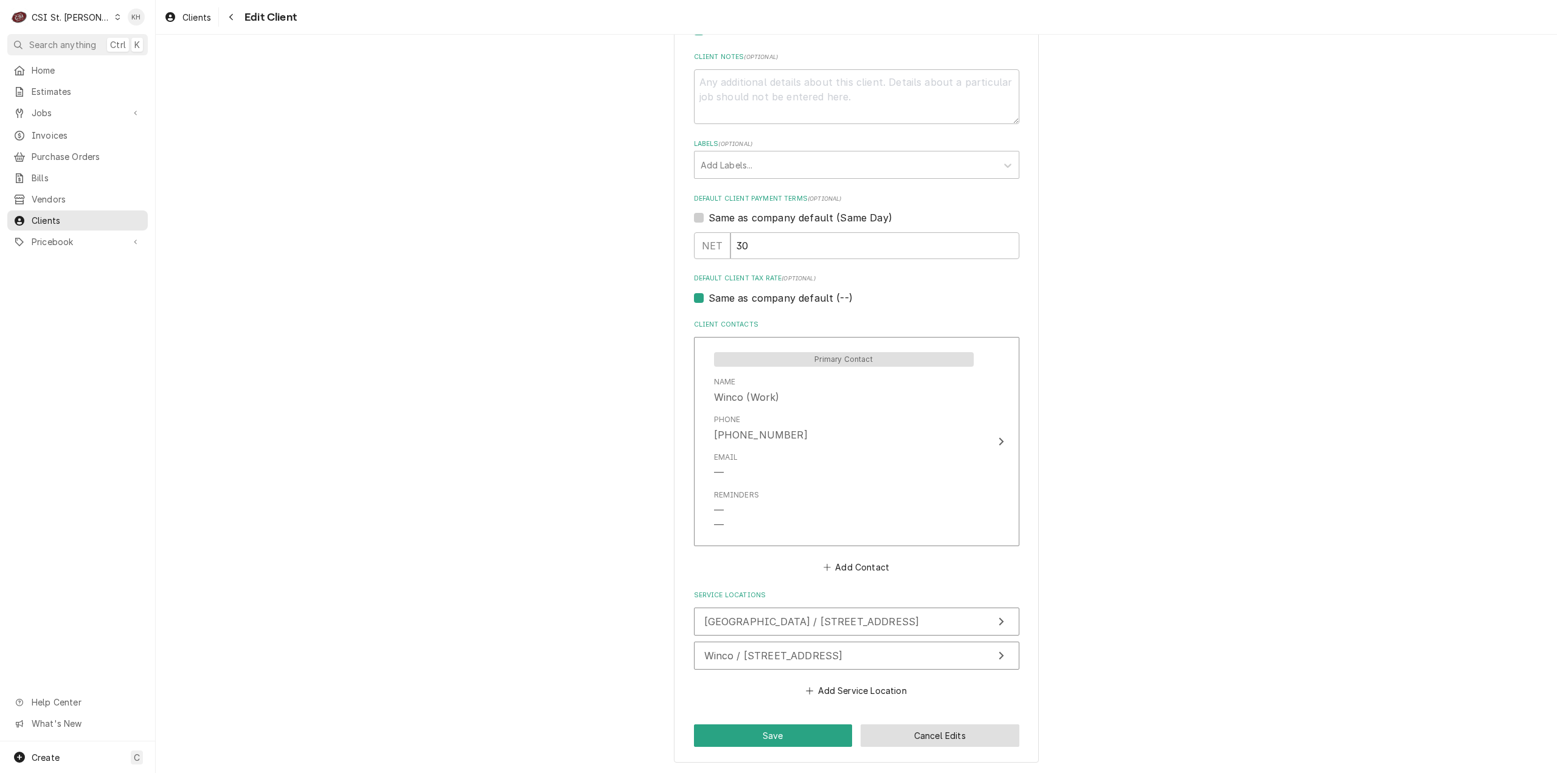
click at [984, 735] on button "Cancel Edits" at bounding box center [939, 735] width 159 height 22
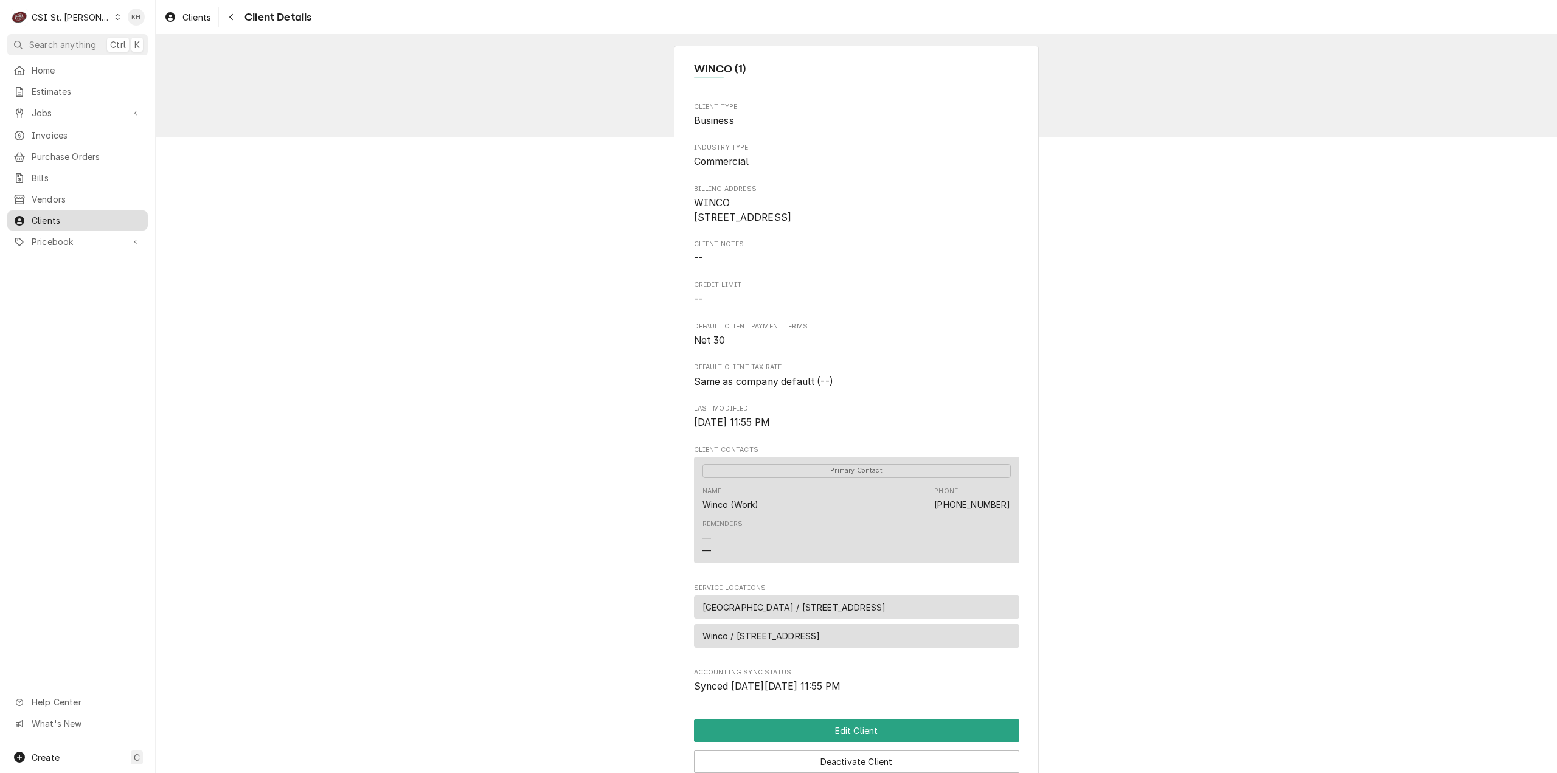
click at [74, 215] on span "Clients" at bounding box center [87, 220] width 110 height 13
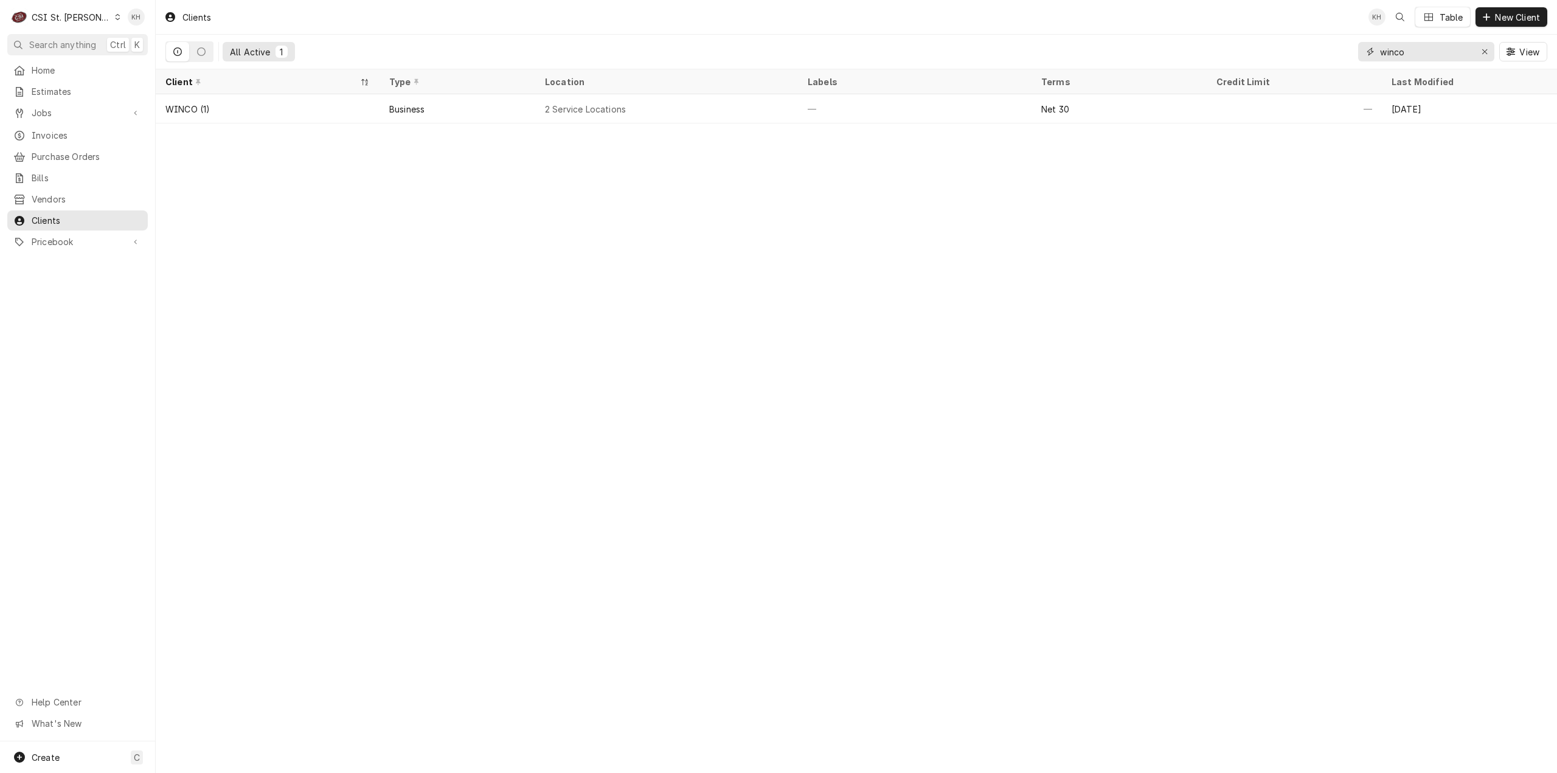
drag, startPoint x: 1417, startPoint y: 53, endPoint x: 1370, endPoint y: 53, distance: 46.8
click at [1370, 53] on div "winco" at bounding box center [1426, 51] width 136 height 19
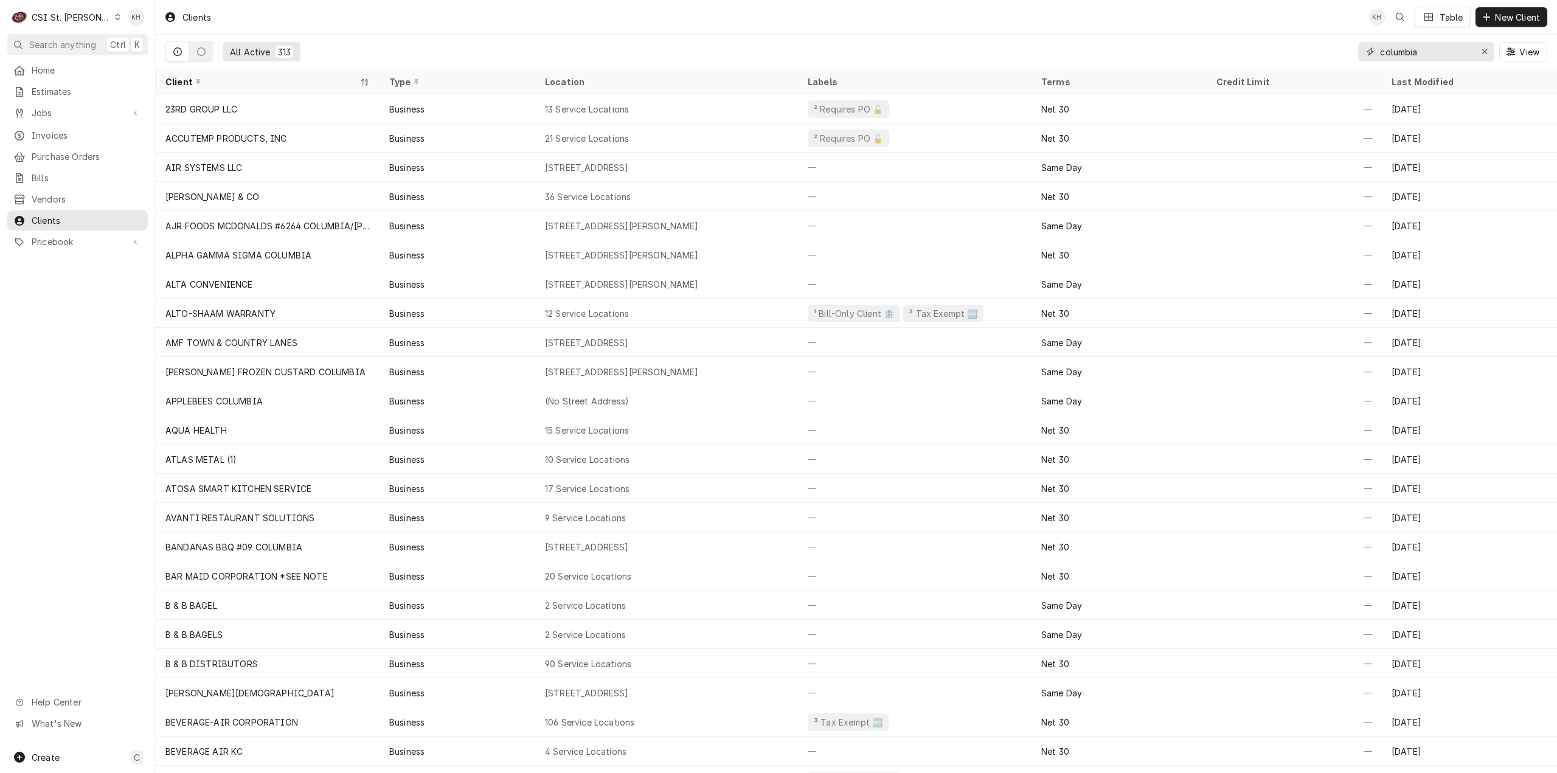
click at [1383, 52] on input "columbia" at bounding box center [1425, 51] width 91 height 19
click at [1381, 52] on input "columbia" at bounding box center [1425, 51] width 91 height 19
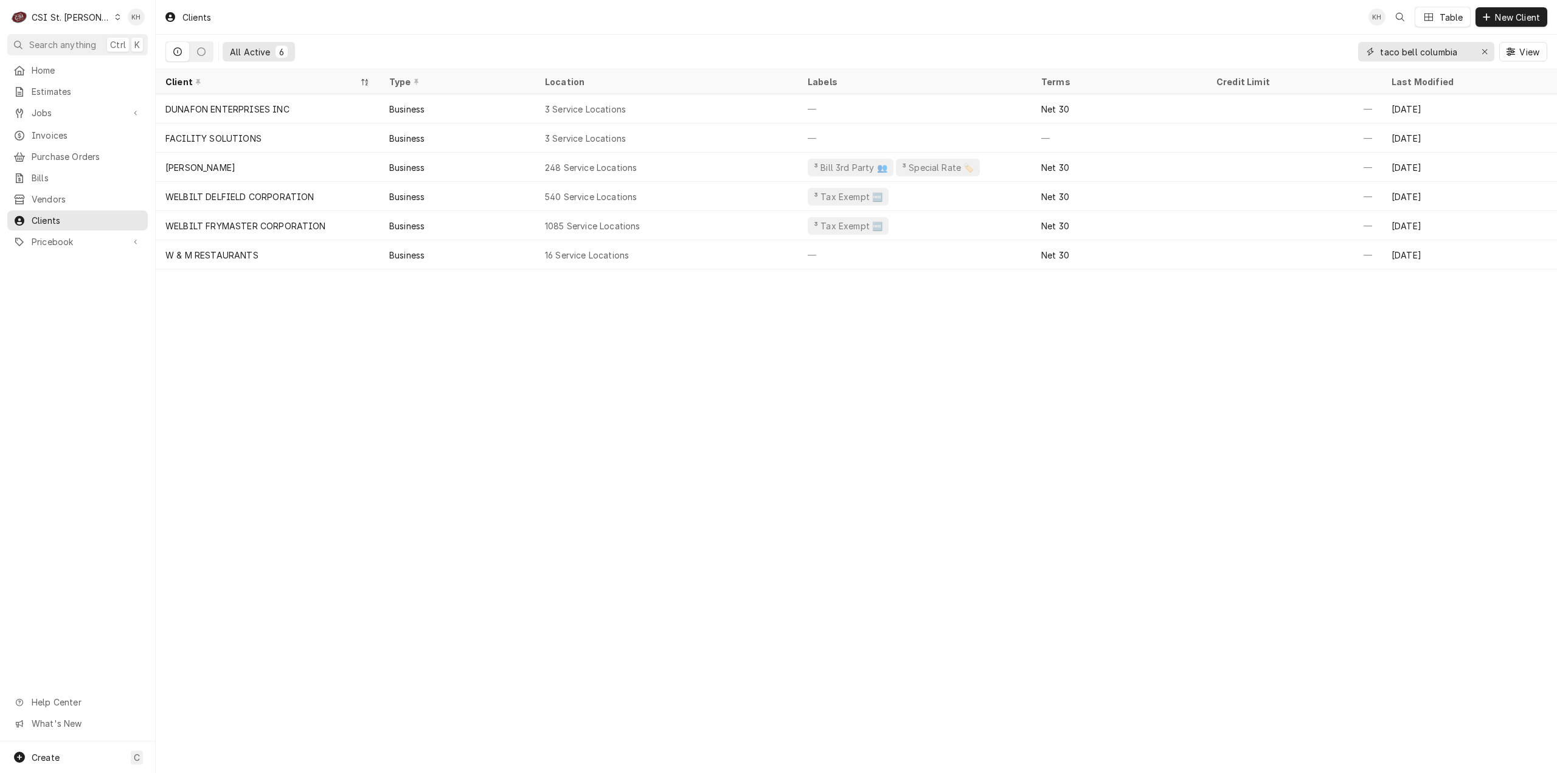
drag, startPoint x: 1419, startPoint y: 48, endPoint x: 1378, endPoint y: 48, distance: 40.7
click at [1378, 48] on div "taco bell columbia" at bounding box center [1426, 51] width 136 height 19
type input "columbia"
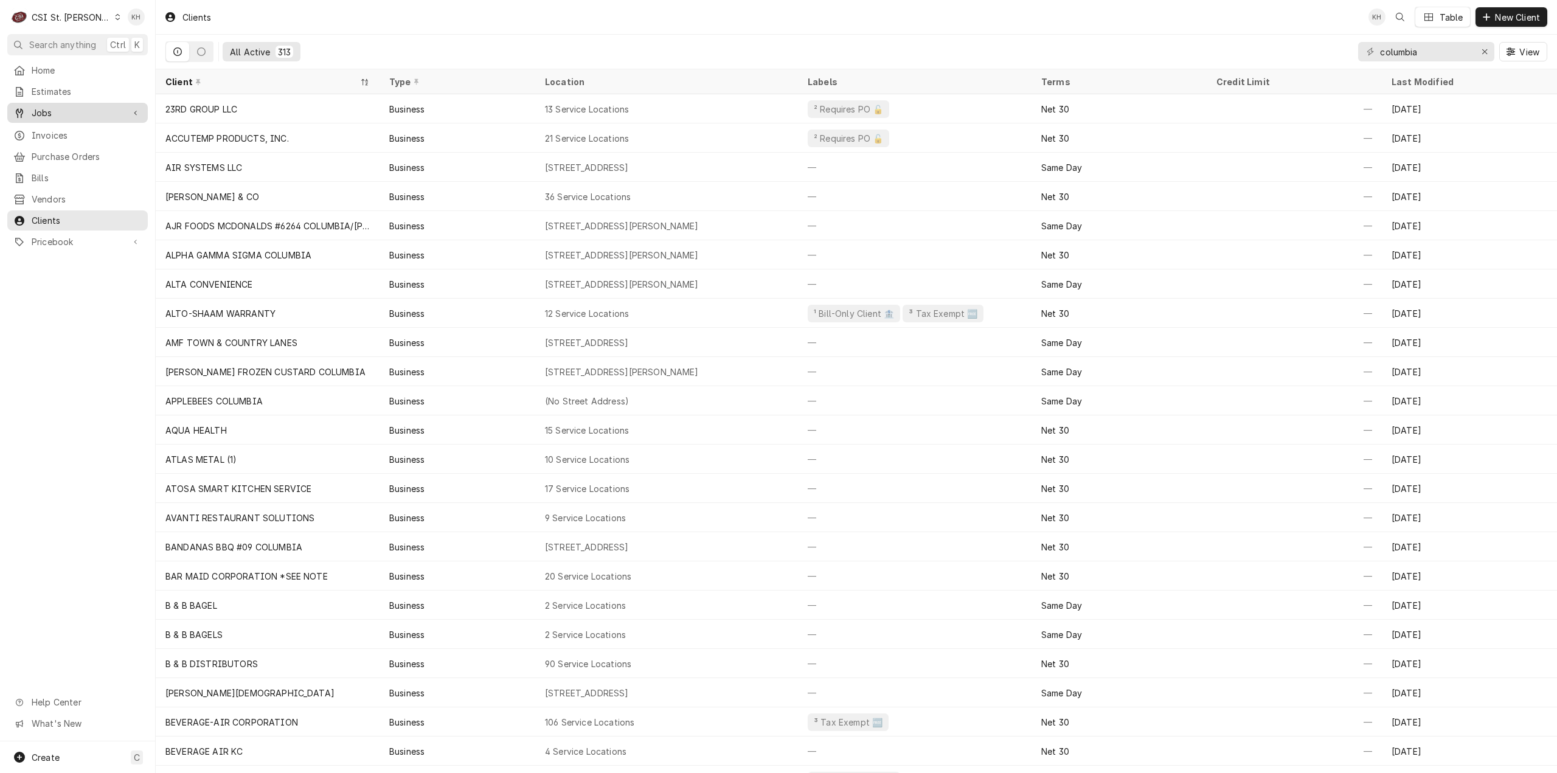
click at [69, 106] on span "Jobs" at bounding box center [78, 112] width 92 height 13
click at [66, 124] on link "Jobs" at bounding box center [77, 134] width 140 height 20
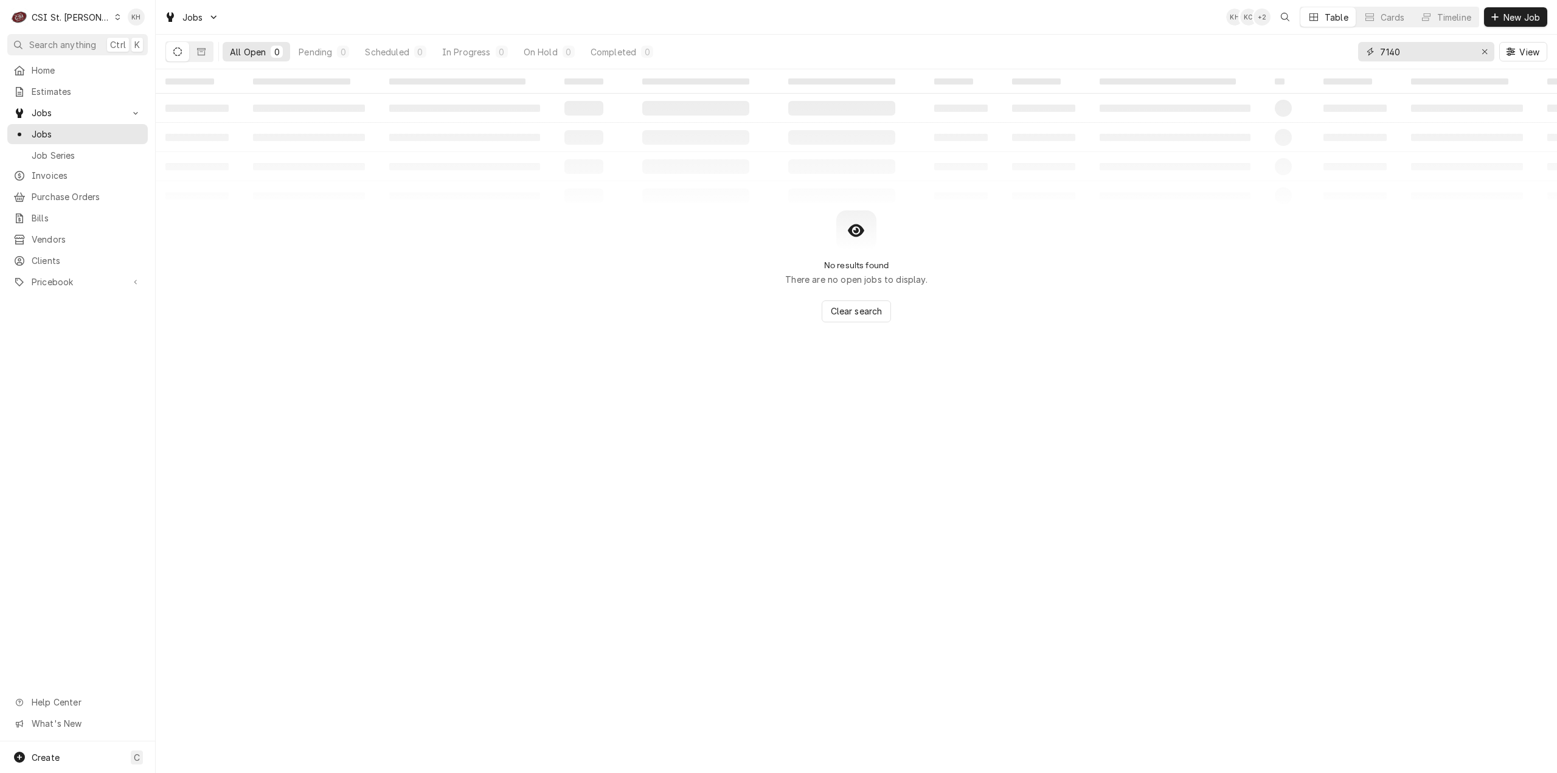
drag, startPoint x: 1440, startPoint y: 50, endPoint x: 1313, endPoint y: 42, distance: 127.4
click at [1313, 42] on div "All Open 0 Pending 0 Scheduled 0 In Progress 0 On Hold 0 Completed 0 7140 View" at bounding box center [856, 52] width 1382 height 34
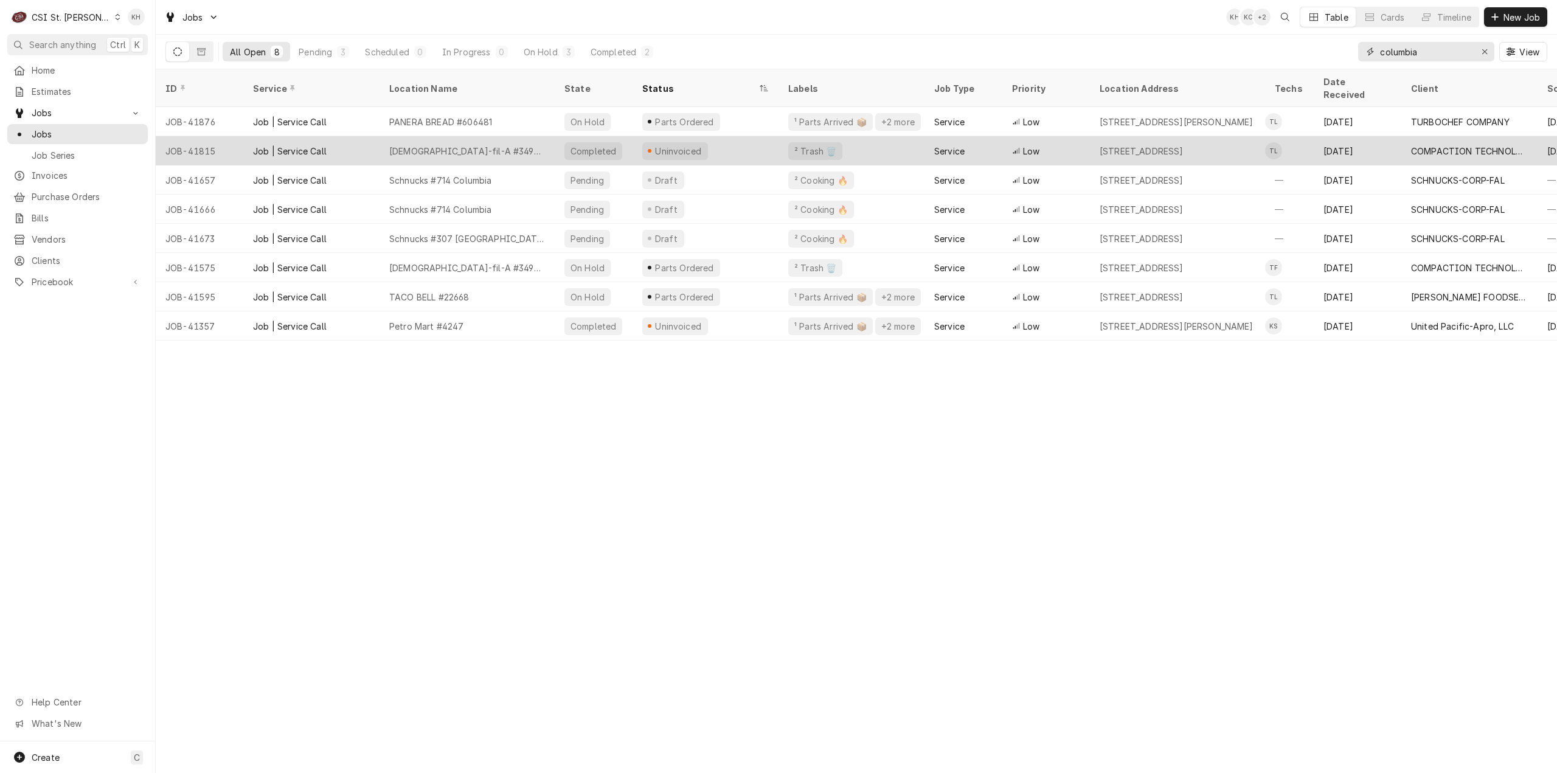
type input "columbia"
click at [512, 136] on div "Chick-fil-A #3498 Columbia" at bounding box center [466, 150] width 175 height 29
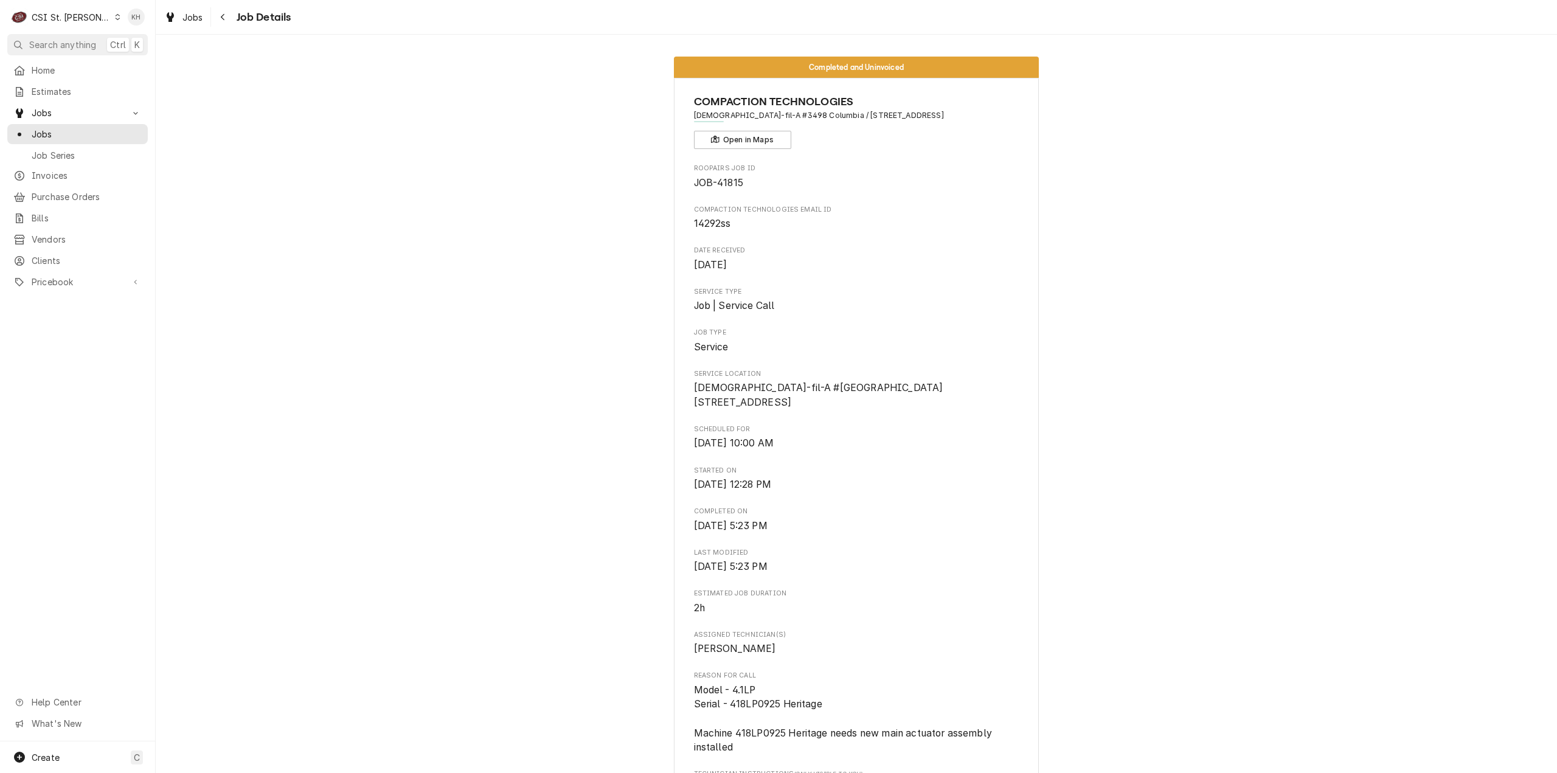
drag, startPoint x: 955, startPoint y: 118, endPoint x: 725, endPoint y: 108, distance: 230.1
click at [930, 130] on div "COMPACTION TECHNOLOGIES [DEMOGRAPHIC_DATA]-fil-A #3498 Columbia / [STREET_ADDRE…" at bounding box center [856, 121] width 325 height 55
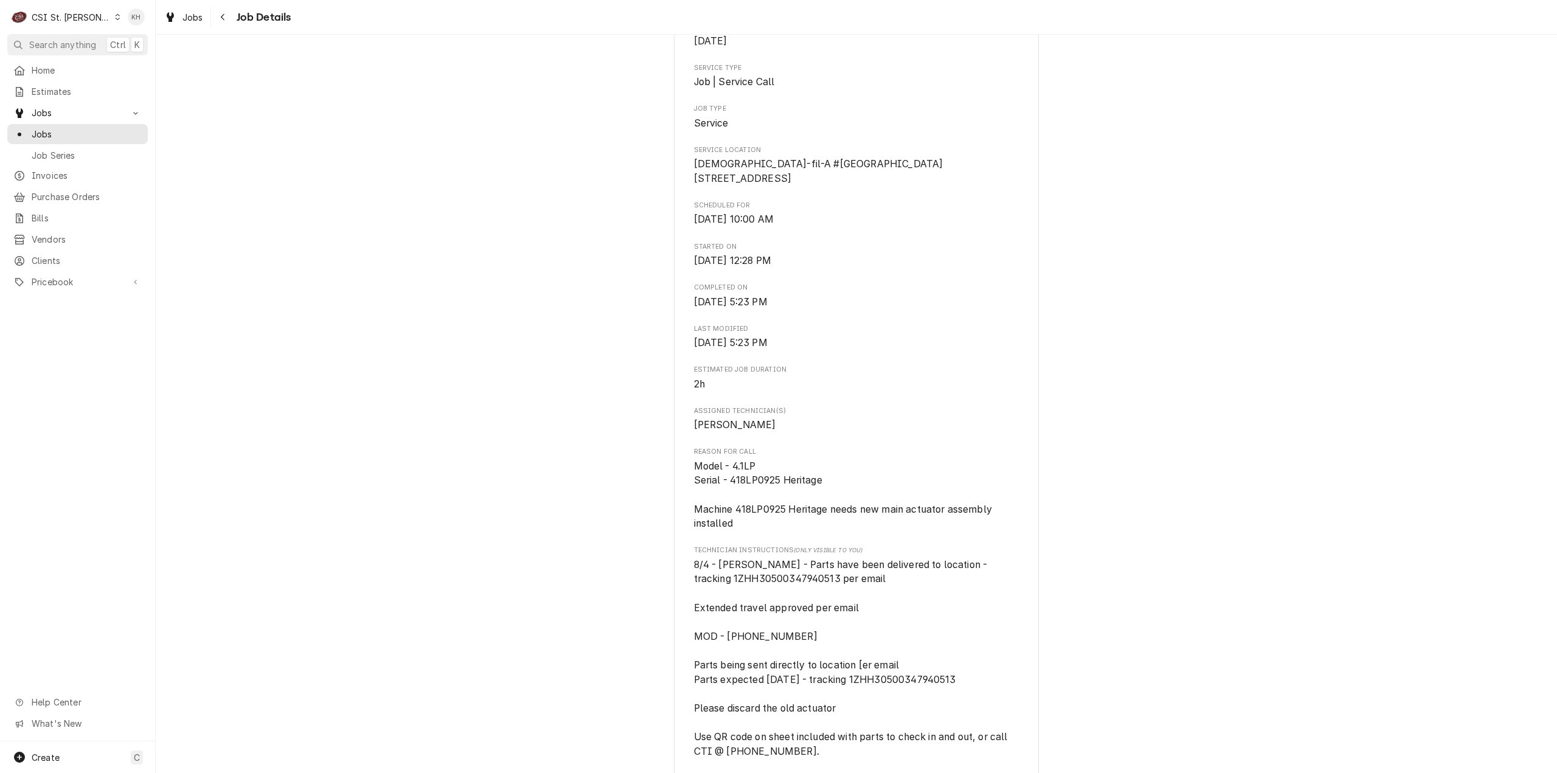
scroll to position [243, 0]
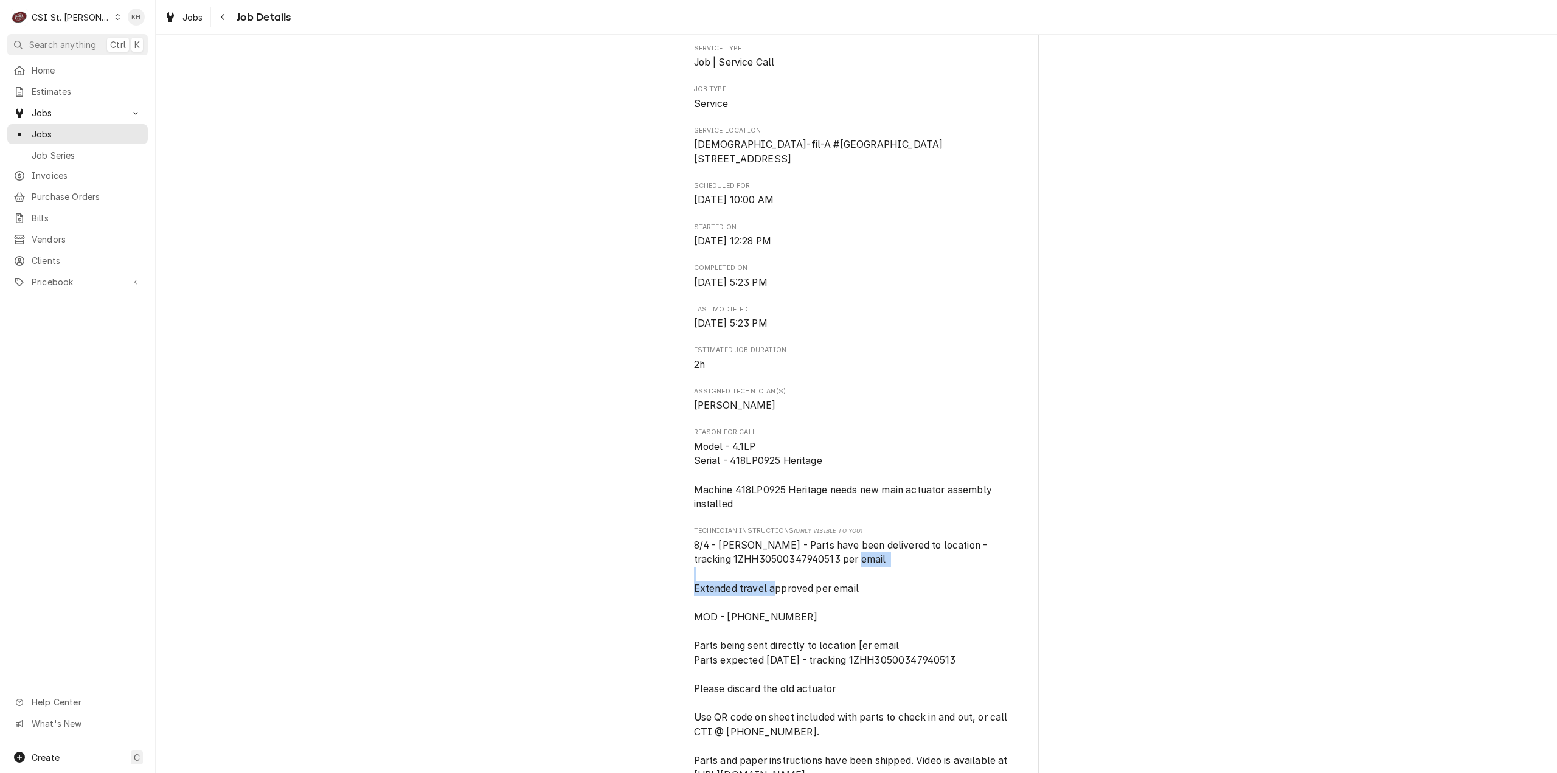
drag, startPoint x: 812, startPoint y: 600, endPoint x: 691, endPoint y: 600, distance: 121.6
click at [694, 599] on span "8/4 - [PERSON_NAME] - Parts have been delivered to location - tracking 1ZHH3050…" at bounding box center [852, 681] width 316 height 285
click at [862, 601] on span "8/4 - [PERSON_NAME] - Parts have been delivered to location - tracking 1ZHH3050…" at bounding box center [856, 682] width 325 height 288
drag, startPoint x: 864, startPoint y: 600, endPoint x: 690, endPoint y: 601, distance: 174.5
click at [694, 601] on span "8/4 - [PERSON_NAME] - Parts have been delivered to location - tracking 1ZHH3050…" at bounding box center [856, 682] width 325 height 288
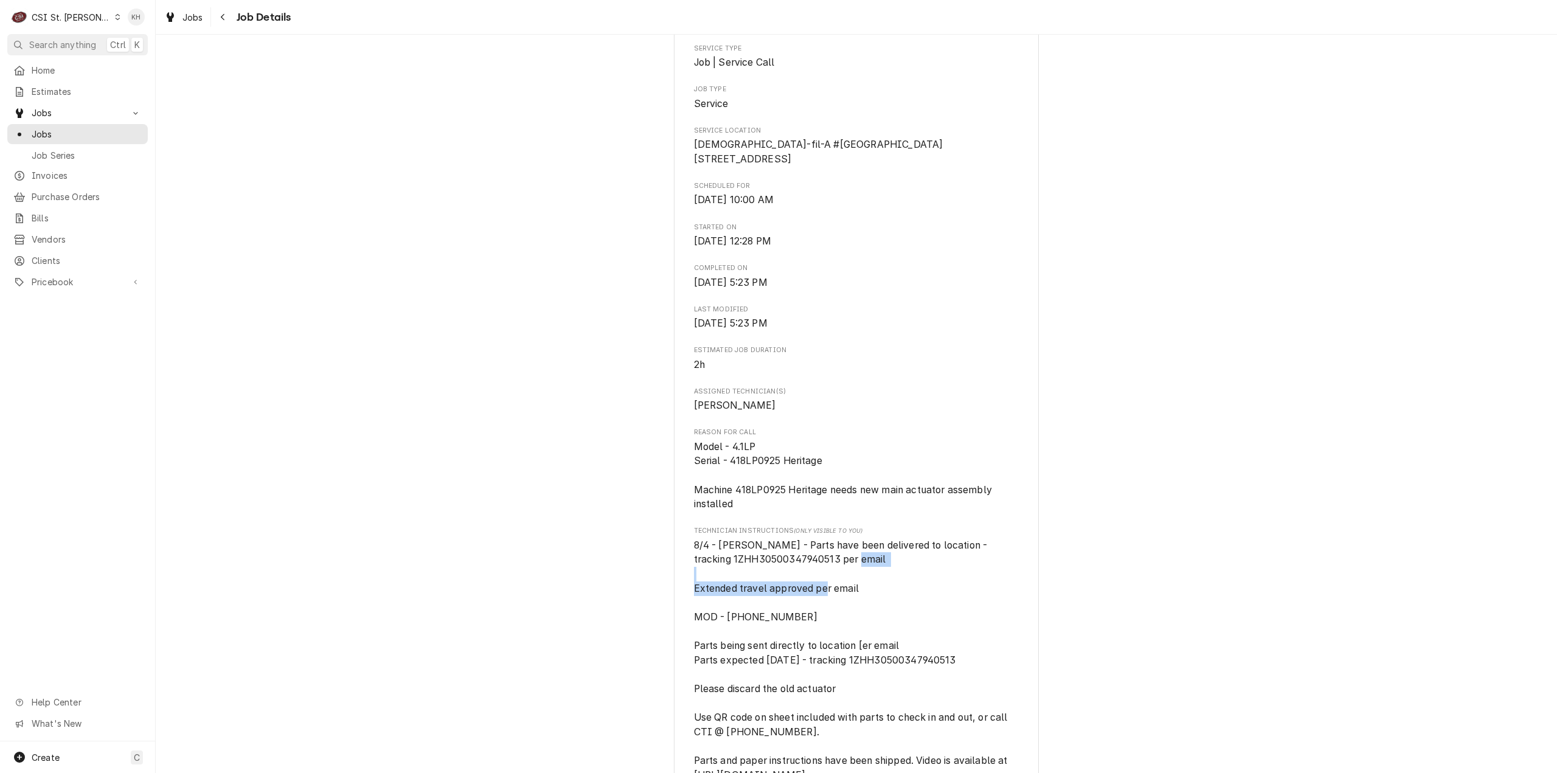
click at [892, 601] on span "8/4 - [PERSON_NAME] - Parts have been delivered to location - tracking 1ZHH3050…" at bounding box center [856, 682] width 325 height 288
click at [787, 632] on span "8/4 - [PERSON_NAME] - Parts have been delivered to location - tracking 1ZHH3050…" at bounding box center [856, 682] width 325 height 288
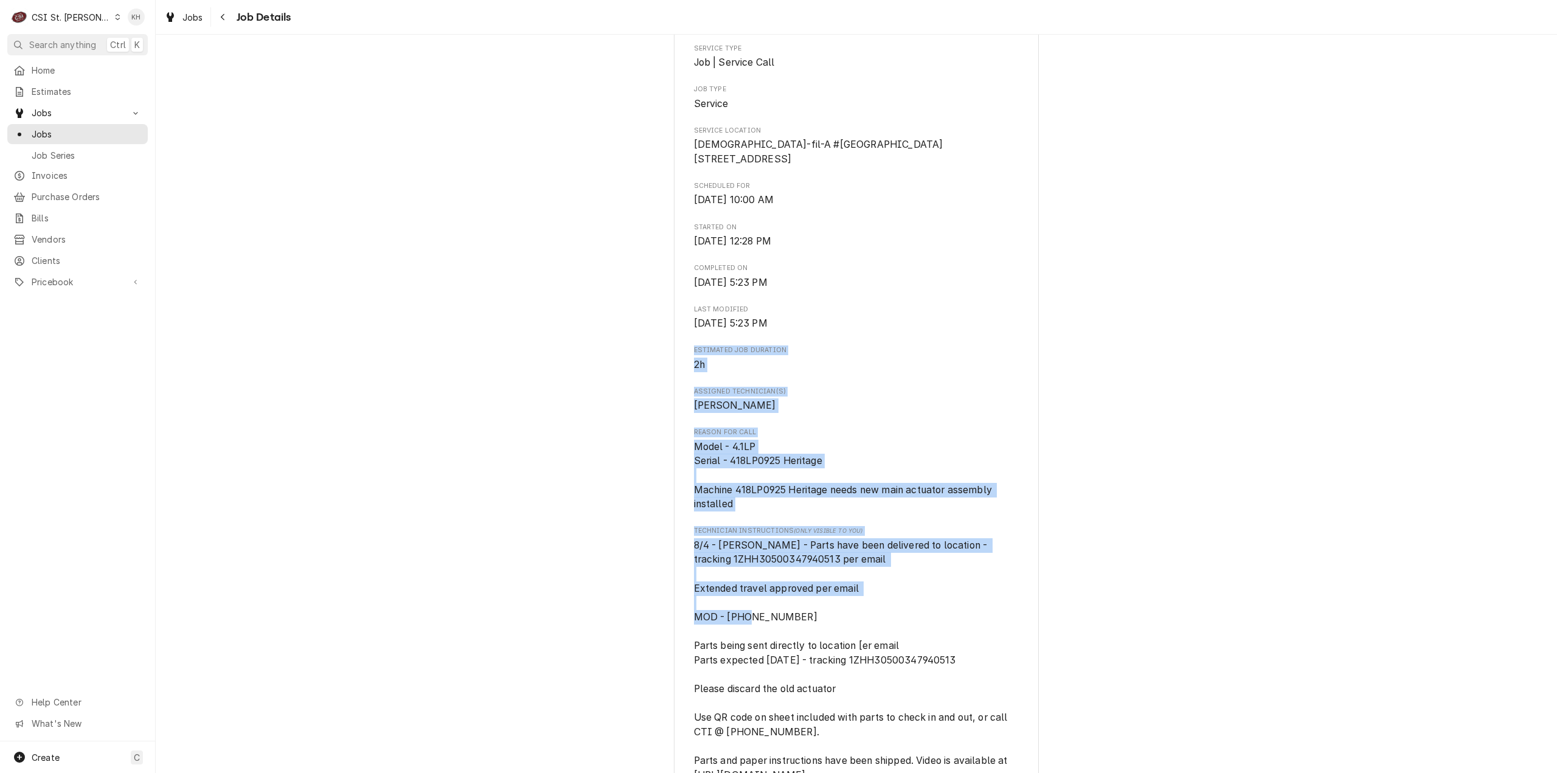
drag, startPoint x: 787, startPoint y: 631, endPoint x: 651, endPoint y: 363, distance: 300.2
click at [651, 363] on div "Completed and Uninvoiced COMPACTION TECHNOLOGIES [DEMOGRAPHIC_DATA]-fil-A #3498…" at bounding box center [856, 688] width 1401 height 1768
click at [771, 372] on span "2h" at bounding box center [856, 365] width 325 height 15
drag, startPoint x: 689, startPoint y: 364, endPoint x: 856, endPoint y: 578, distance: 271.6
click at [856, 578] on div "Roopairs Job ID JOB-41815 Compaction Technologies email ID 14292ss Date Receive…" at bounding box center [856, 616] width 325 height 1392
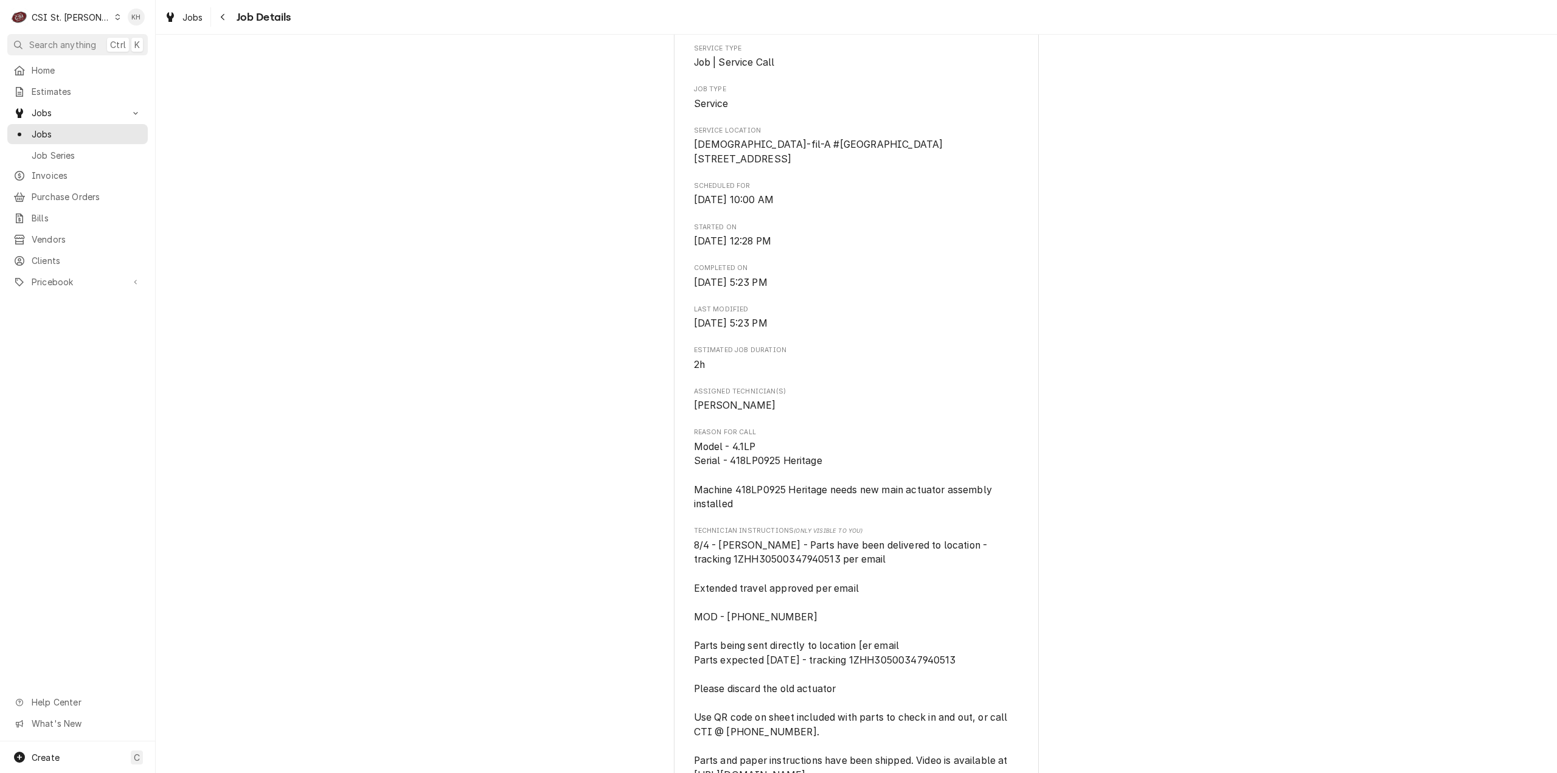
click at [857, 592] on span "8/4 - [PERSON_NAME] - Parts have been delivered to location - tracking 1ZHH3050…" at bounding box center [856, 682] width 325 height 288
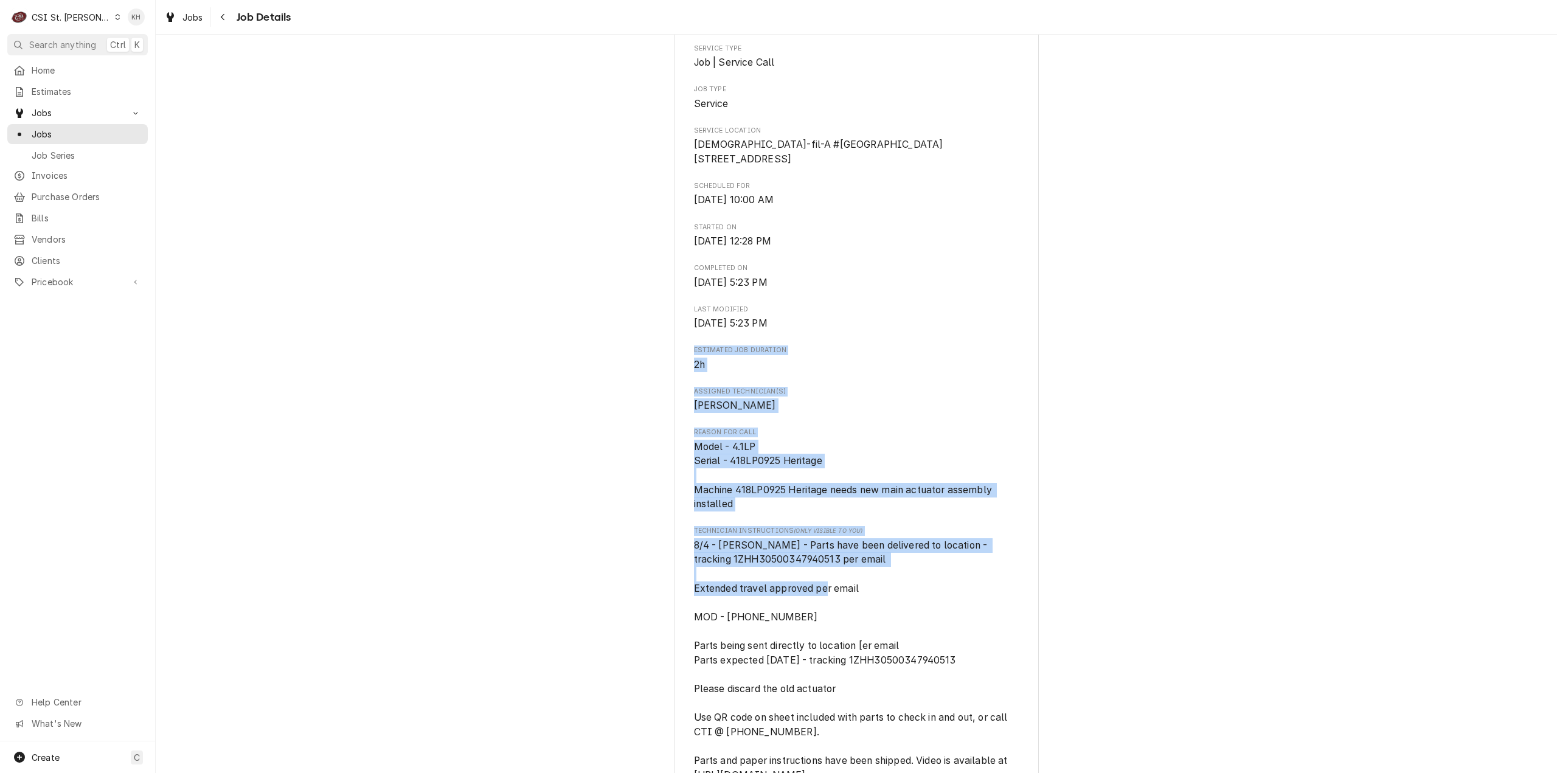
drag, startPoint x: 859, startPoint y: 603, endPoint x: 661, endPoint y: 365, distance: 310.0
click at [661, 365] on div "Completed and Uninvoiced COMPACTION TECHNOLOGIES [DEMOGRAPHIC_DATA]-fil-A #3498…" at bounding box center [856, 688] width 1401 height 1768
click at [863, 436] on div "Roopairs Job ID JOB-41815 Compaction Technologies email ID 14292ss Date Receive…" at bounding box center [856, 616] width 325 height 1392
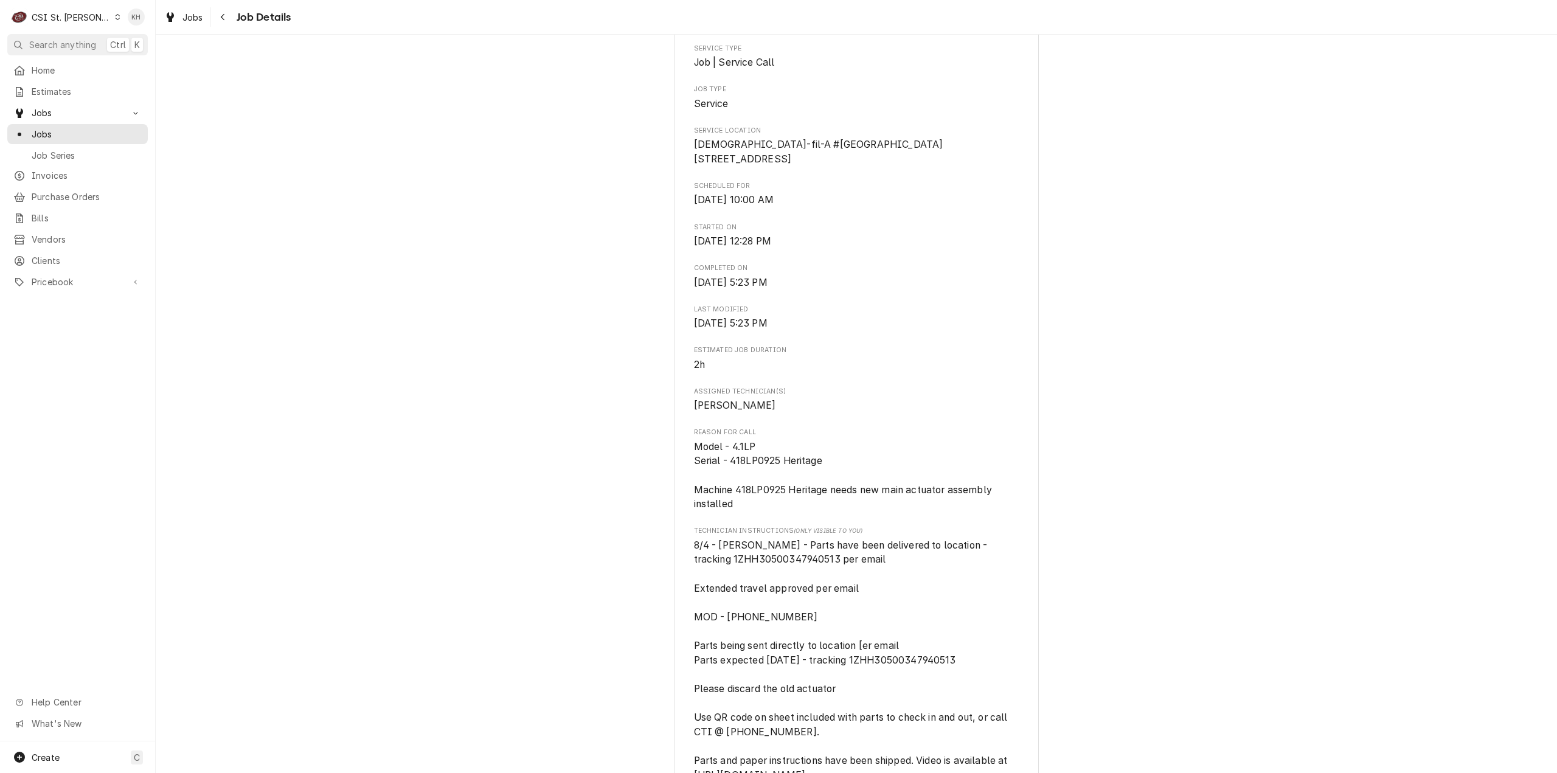
drag, startPoint x: 839, startPoint y: 332, endPoint x: 845, endPoint y: 339, distance: 9.0
click at [840, 331] on span "[DATE] 5:23 PM" at bounding box center [856, 323] width 325 height 15
drag, startPoint x: 846, startPoint y: 339, endPoint x: 827, endPoint y: 224, distance: 116.6
click at [646, 136] on div "Completed and Uninvoiced COMPACTION TECHNOLOGIES [DEMOGRAPHIC_DATA]-fil-A #3498…" at bounding box center [856, 688] width 1401 height 1768
click at [861, 249] on span "[DATE] 12:28 PM" at bounding box center [856, 241] width 325 height 15
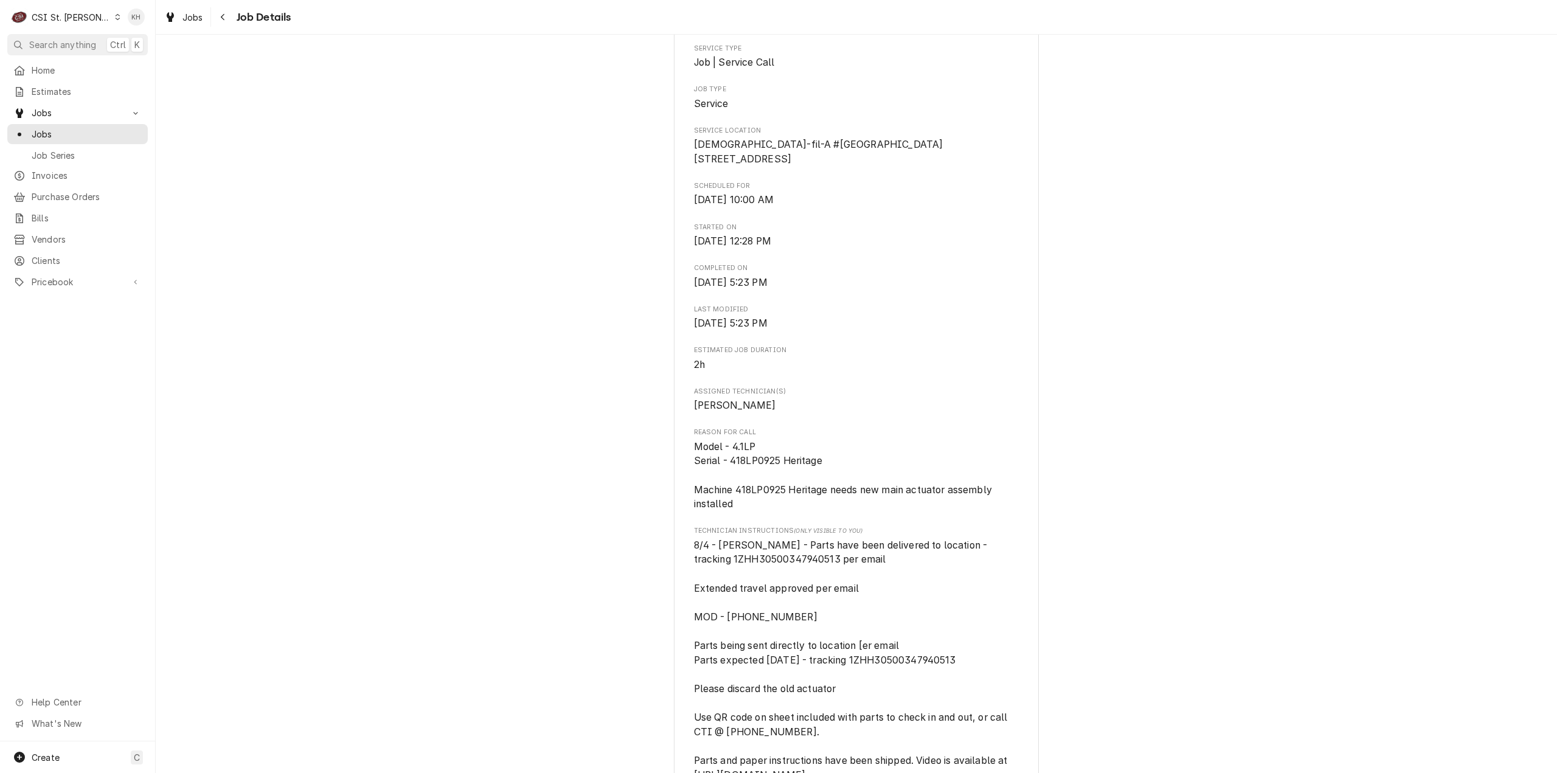
click at [687, 87] on div "COMPACTION TECHNOLOGIES [DEMOGRAPHIC_DATA]-fil-A #3498 Columbia / [STREET_ADDRE…" at bounding box center [856, 698] width 365 height 1727
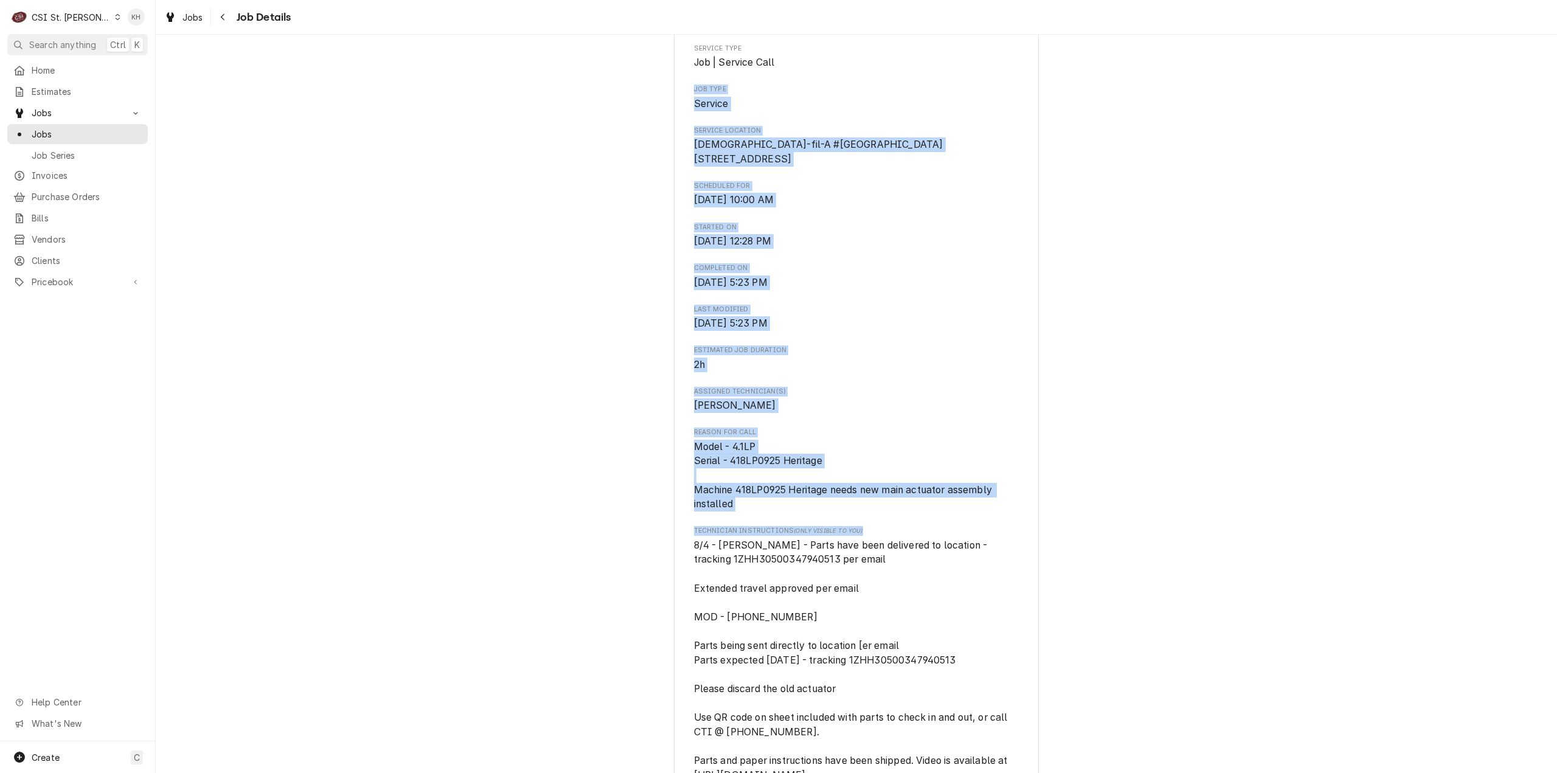
drag, startPoint x: 689, startPoint y: 87, endPoint x: 884, endPoint y: 535, distance: 488.8
click at [884, 534] on div "Roopairs Job ID JOB-41815 Compaction Technologies email ID 14292ss Date Receive…" at bounding box center [856, 616] width 325 height 1392
click at [1019, 409] on div "COMPACTION TECHNOLOGIES [DEMOGRAPHIC_DATA]-fil-A #3498 Columbia / [STREET_ADDRE…" at bounding box center [856, 698] width 365 height 1727
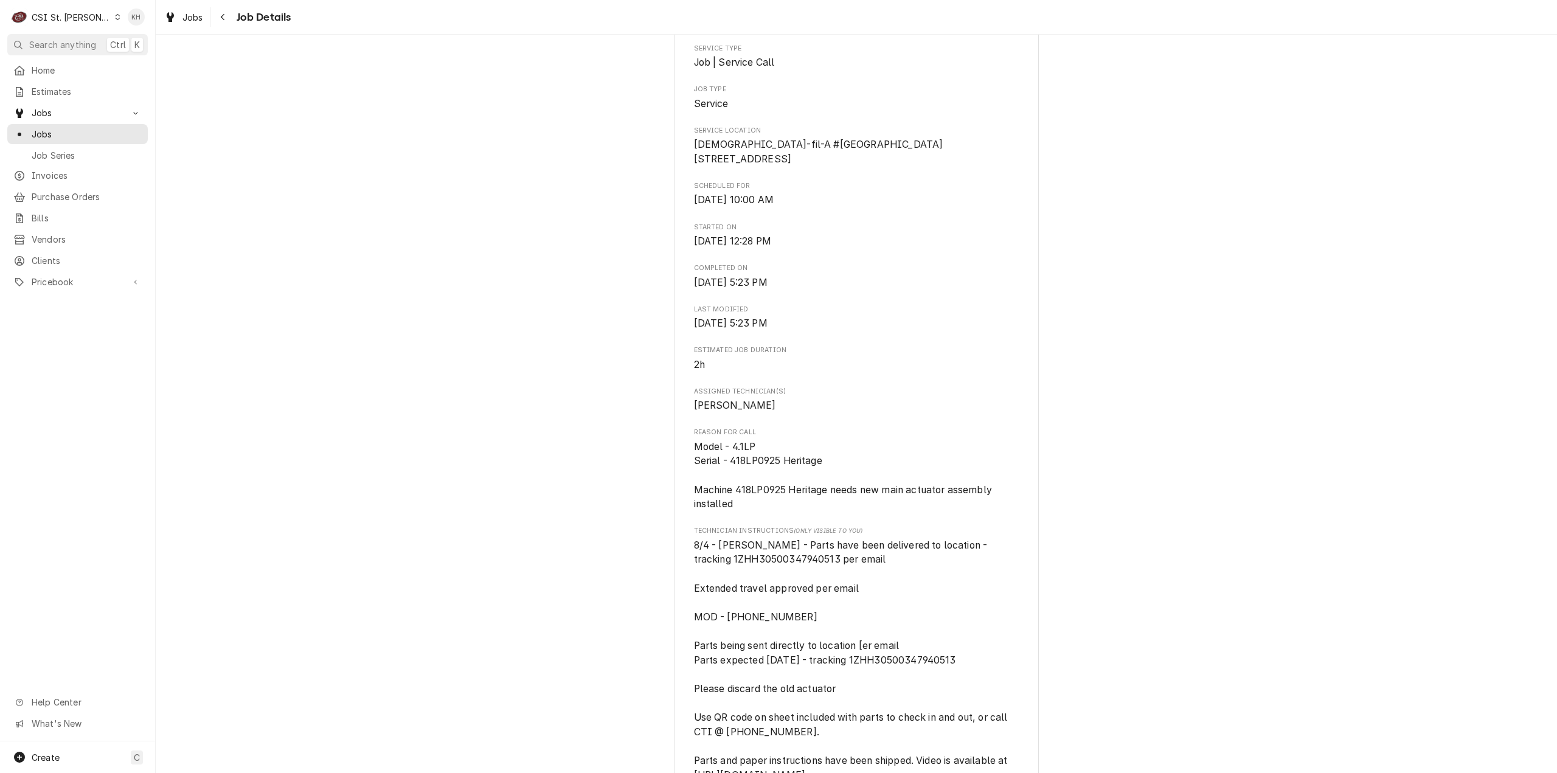
click at [863, 570] on span "8/4 - [PERSON_NAME] - Parts have been delivered to location - tracking 1ZHH3050…" at bounding box center [856, 682] width 325 height 288
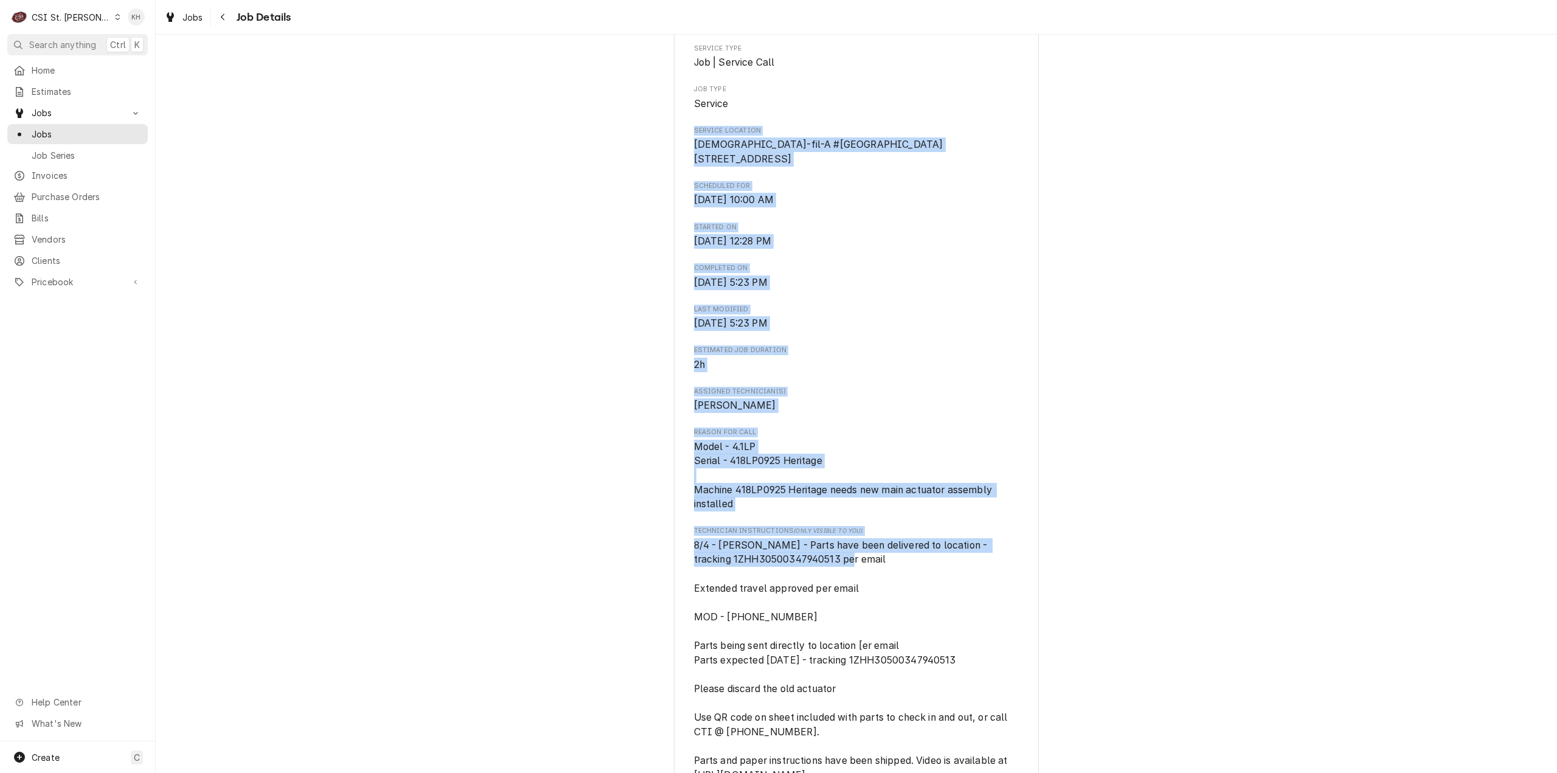
drag, startPoint x: 864, startPoint y: 575, endPoint x: 797, endPoint y: 198, distance: 383.0
click at [539, 130] on div "Completed and Uninvoiced COMPACTION TECHNOLOGIES [DEMOGRAPHIC_DATA]-fil-A #3498…" at bounding box center [856, 688] width 1401 height 1768
click at [407, 348] on div "Completed and Uninvoiced COMPACTION TECHNOLOGIES [DEMOGRAPHIC_DATA]-fil-A #3498…" at bounding box center [856, 688] width 1401 height 1768
